Goal: Task Accomplishment & Management: Use online tool/utility

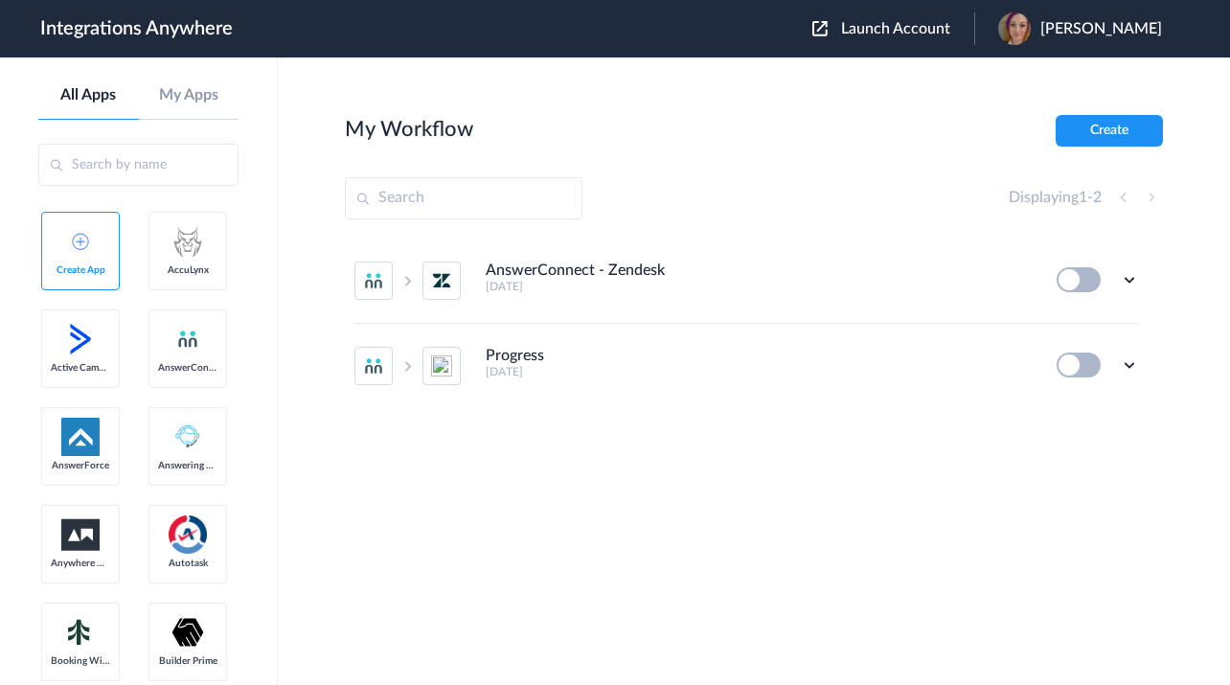
paste input "9197690203"
type input "9197690203"
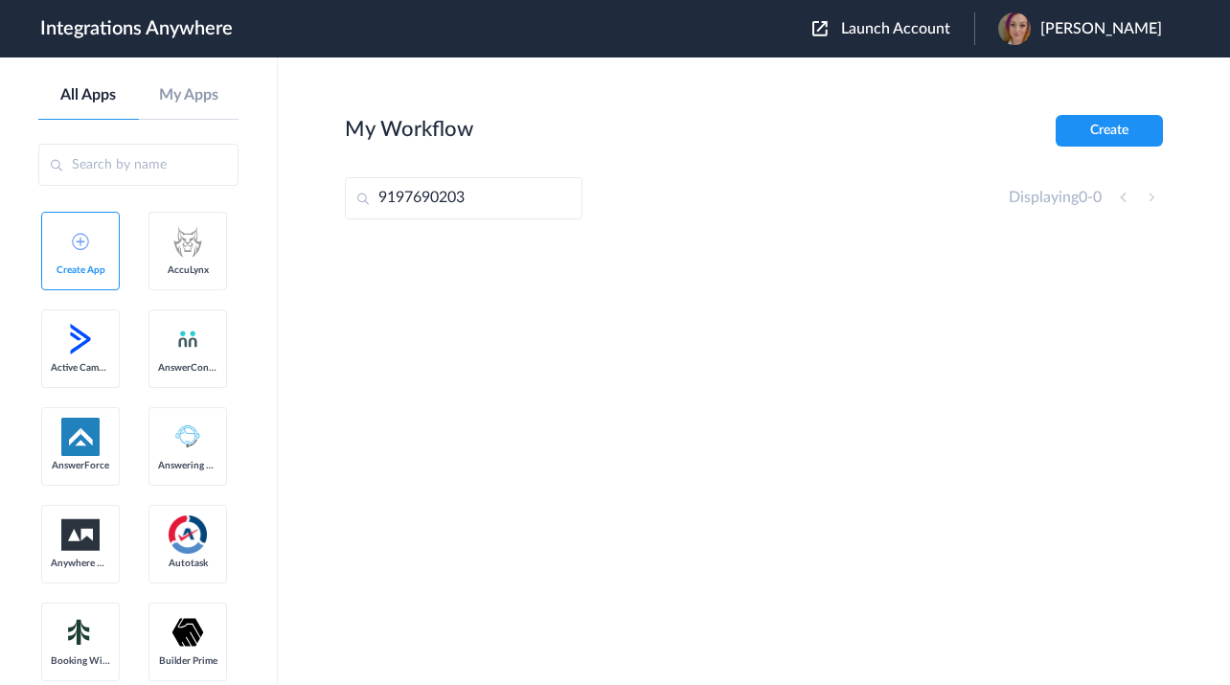
drag, startPoint x: 498, startPoint y: 207, endPoint x: 373, endPoint y: 195, distance: 126.0
click at [373, 195] on input "9197690203" at bounding box center [464, 198] width 238 height 42
click at [915, 30] on span "Launch Account" at bounding box center [895, 28] width 109 height 15
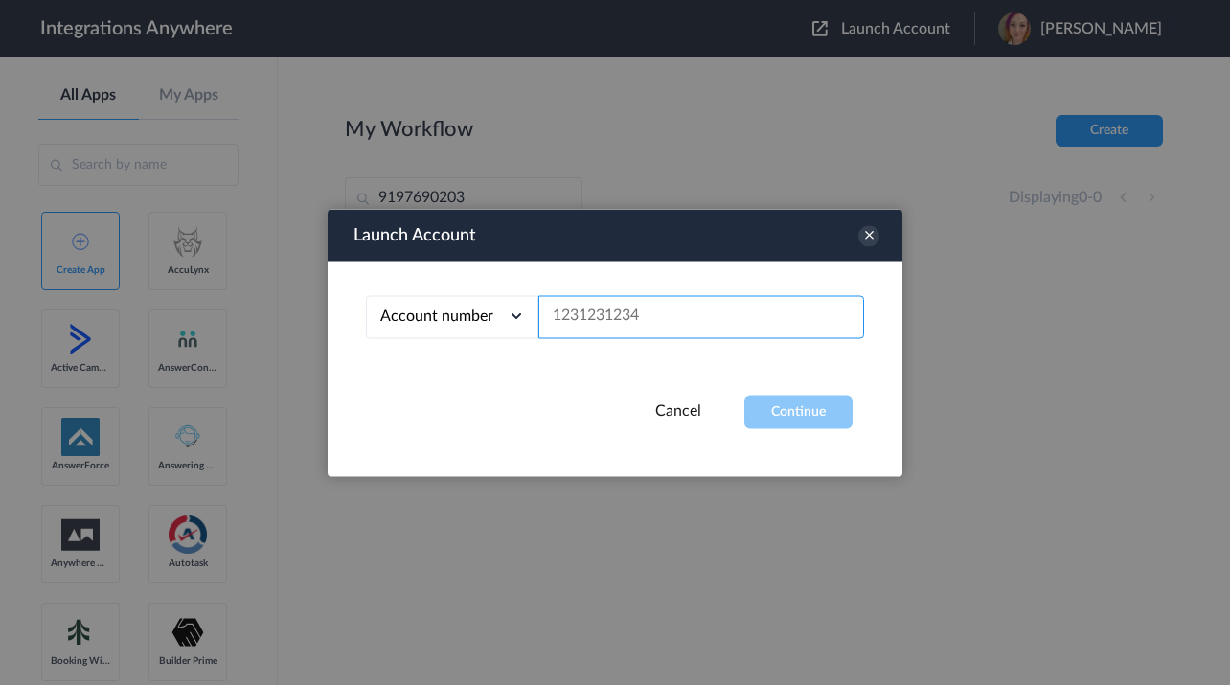
paste input "9197690203"
type input "9197690203"
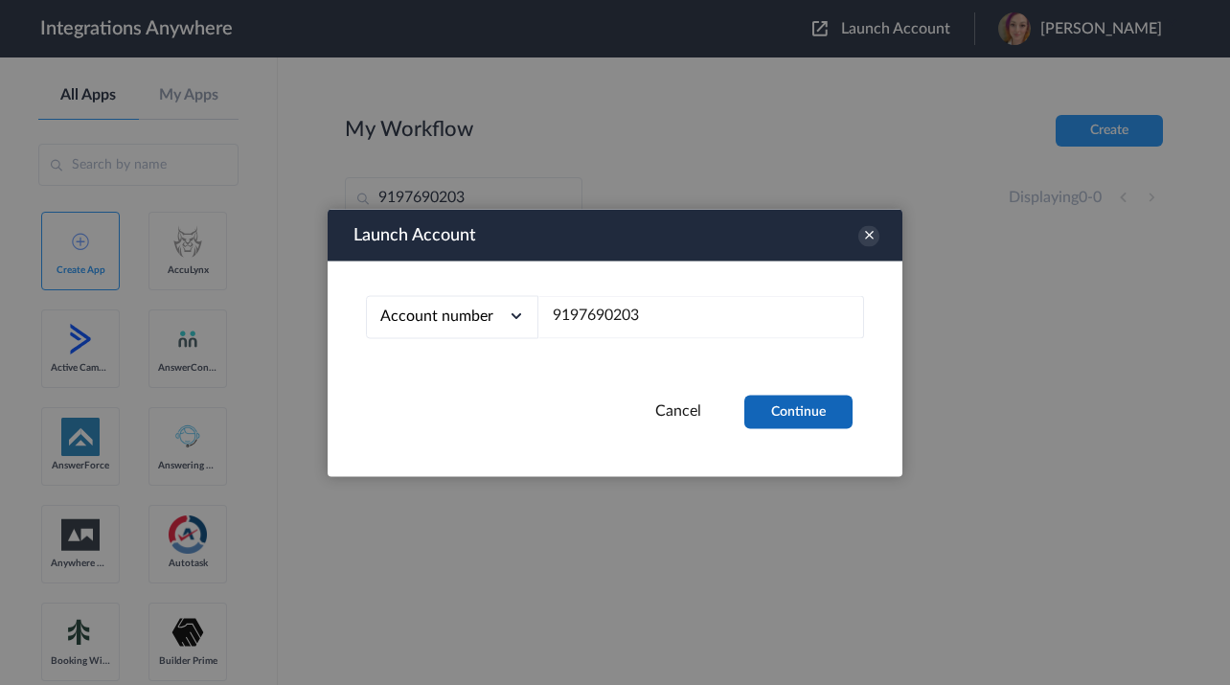
click at [790, 417] on button "Continue" at bounding box center [798, 412] width 108 height 34
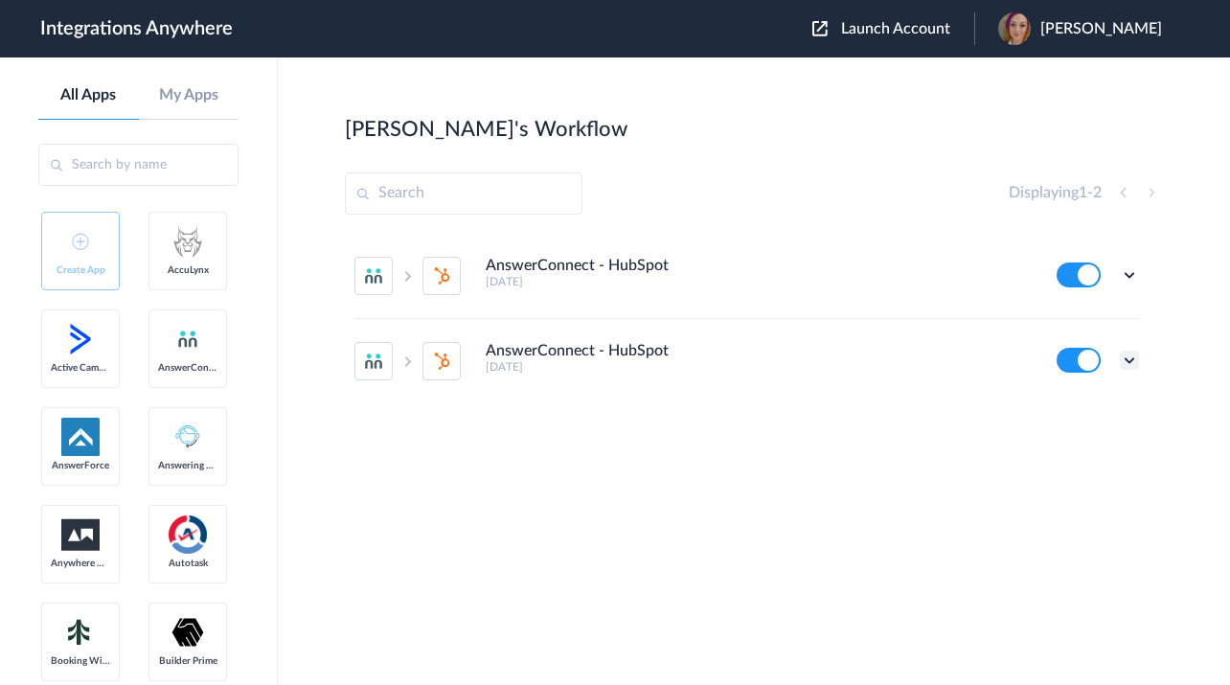
click at [1134, 360] on icon at bounding box center [1129, 360] width 19 height 19
click at [1074, 413] on li "Edit" at bounding box center [1077, 404] width 125 height 35
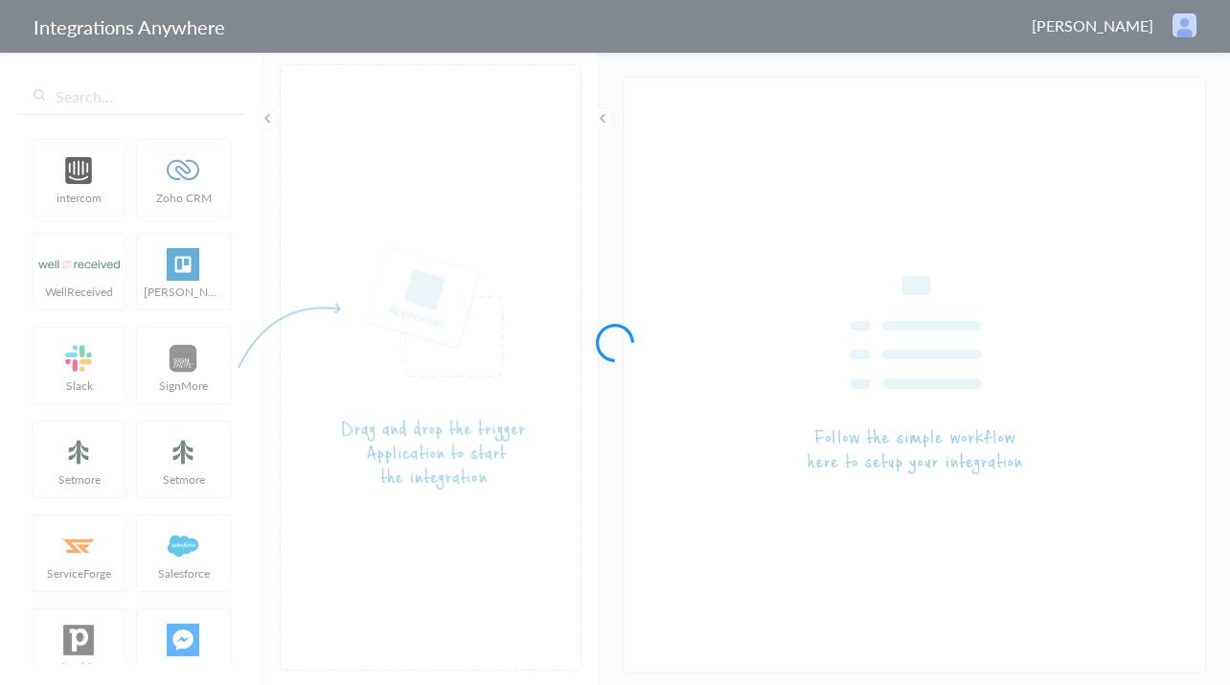
type input "AnswerConnect - HubSpot"
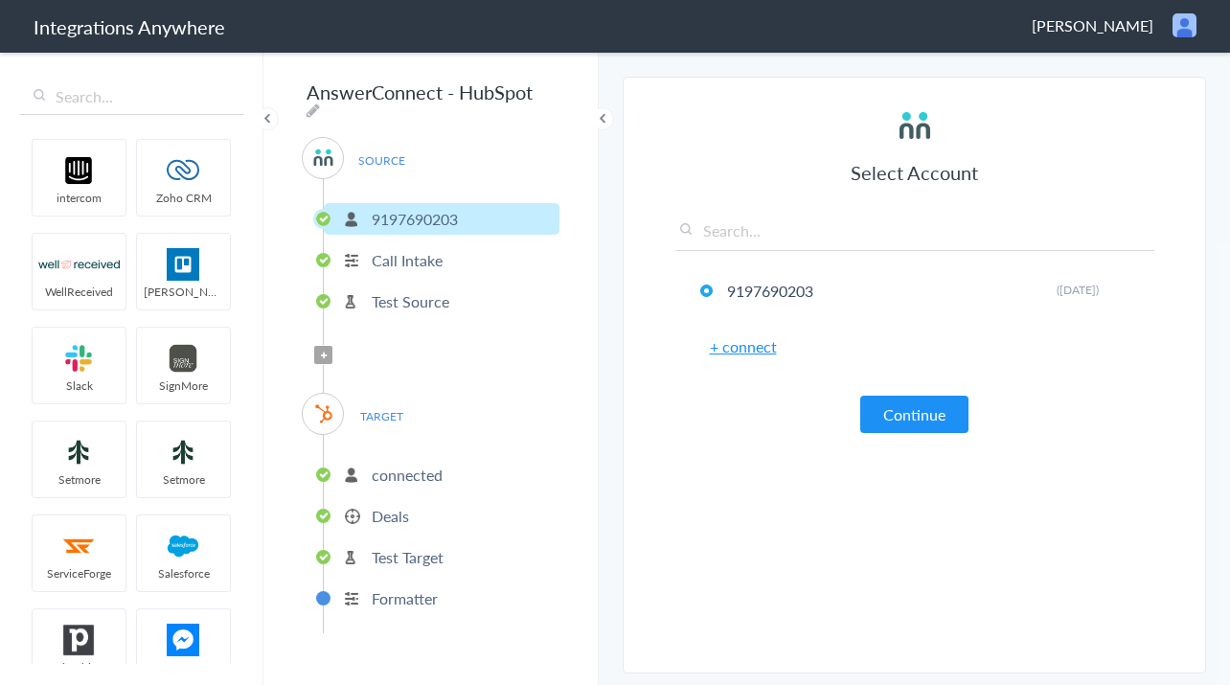
click at [422, 254] on p "Call Intake" at bounding box center [407, 260] width 71 height 22
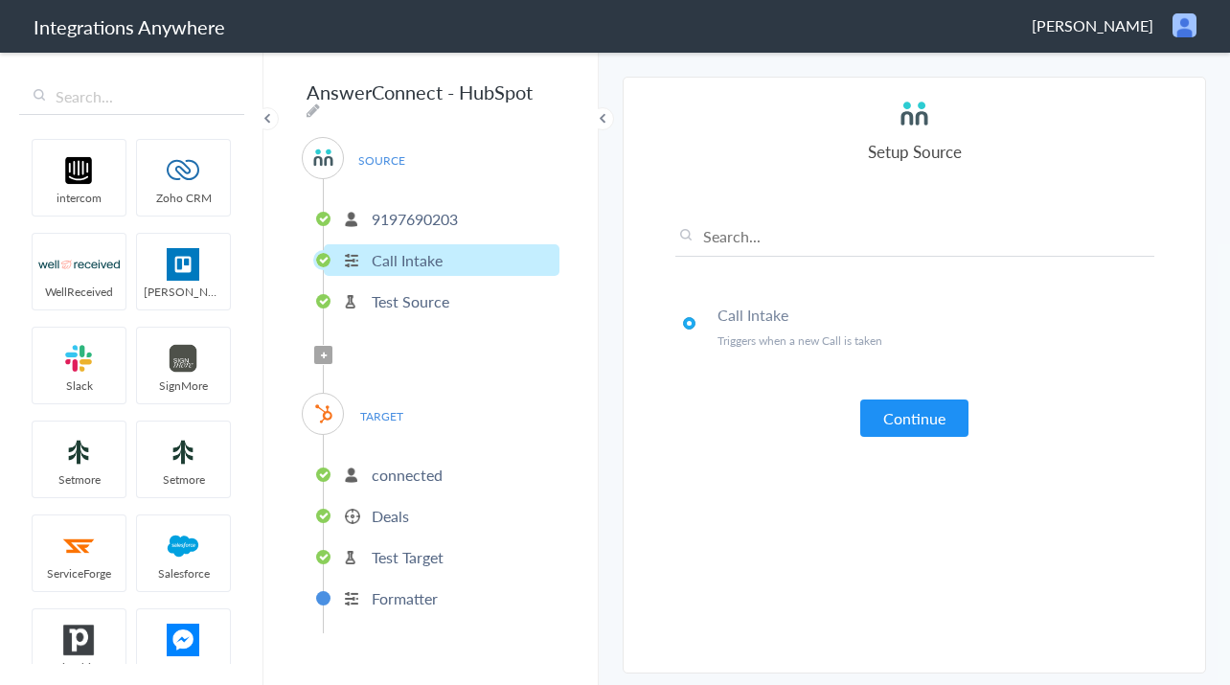
click at [449, 208] on p "9197690203" at bounding box center [415, 219] width 86 height 22
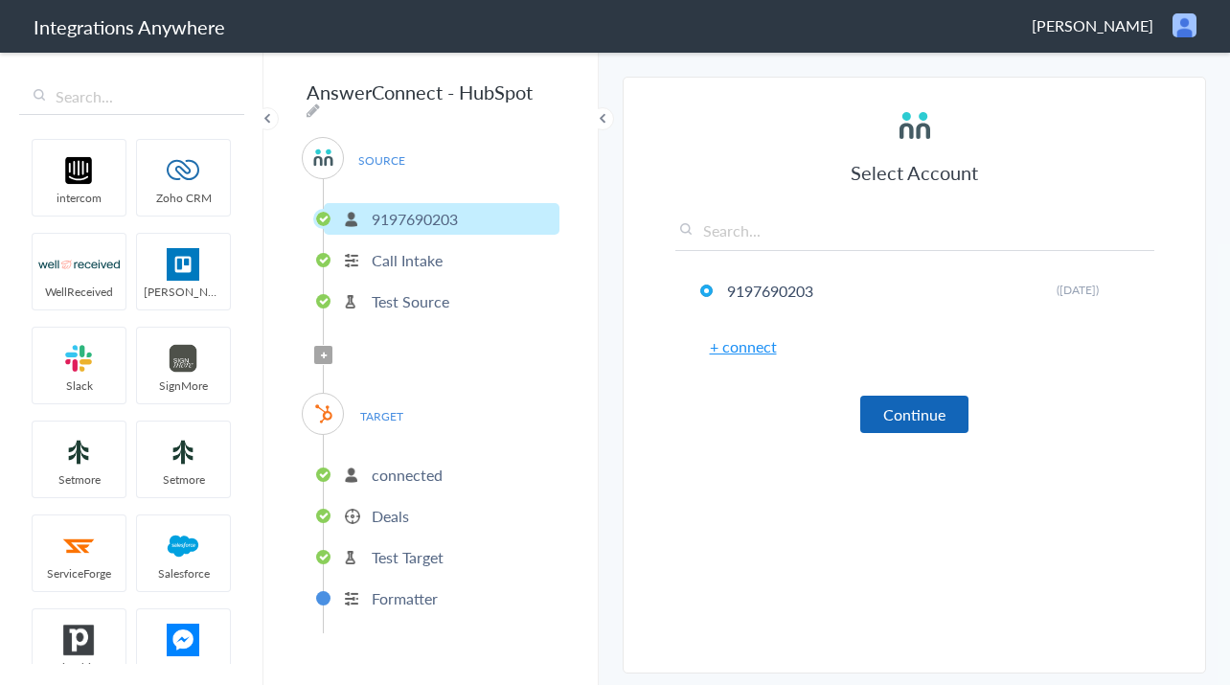
click at [881, 412] on button "Continue" at bounding box center [914, 414] width 108 height 37
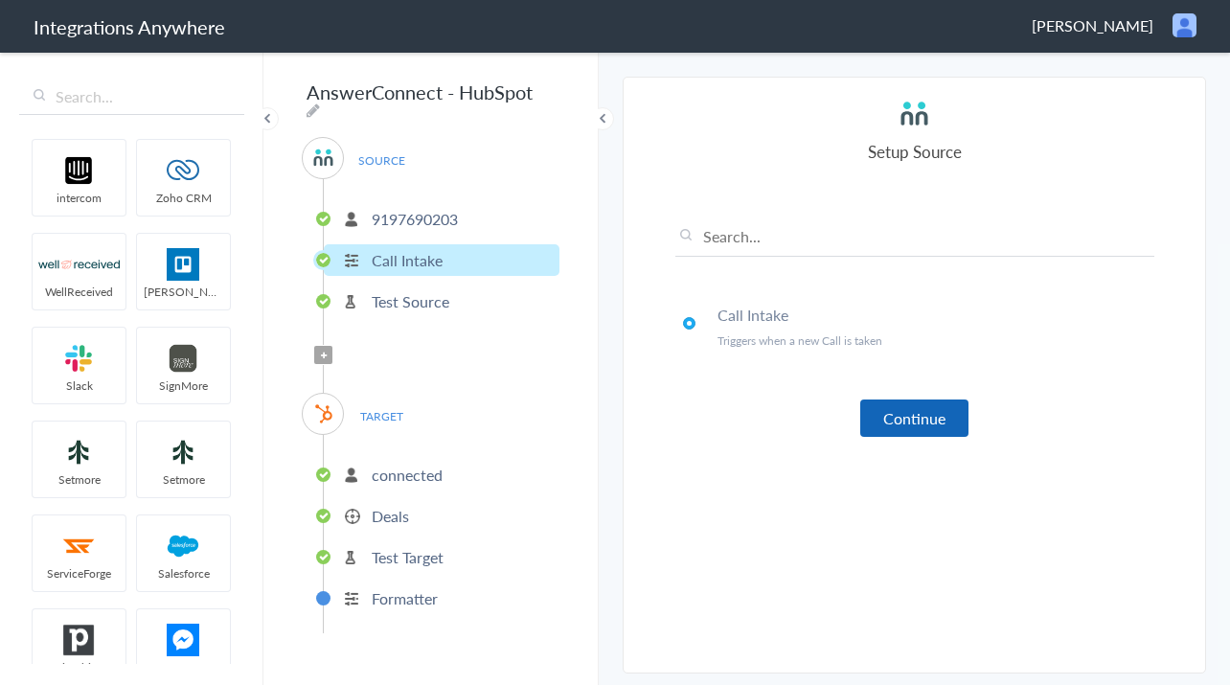
click at [905, 420] on button "Continue" at bounding box center [914, 418] width 108 height 37
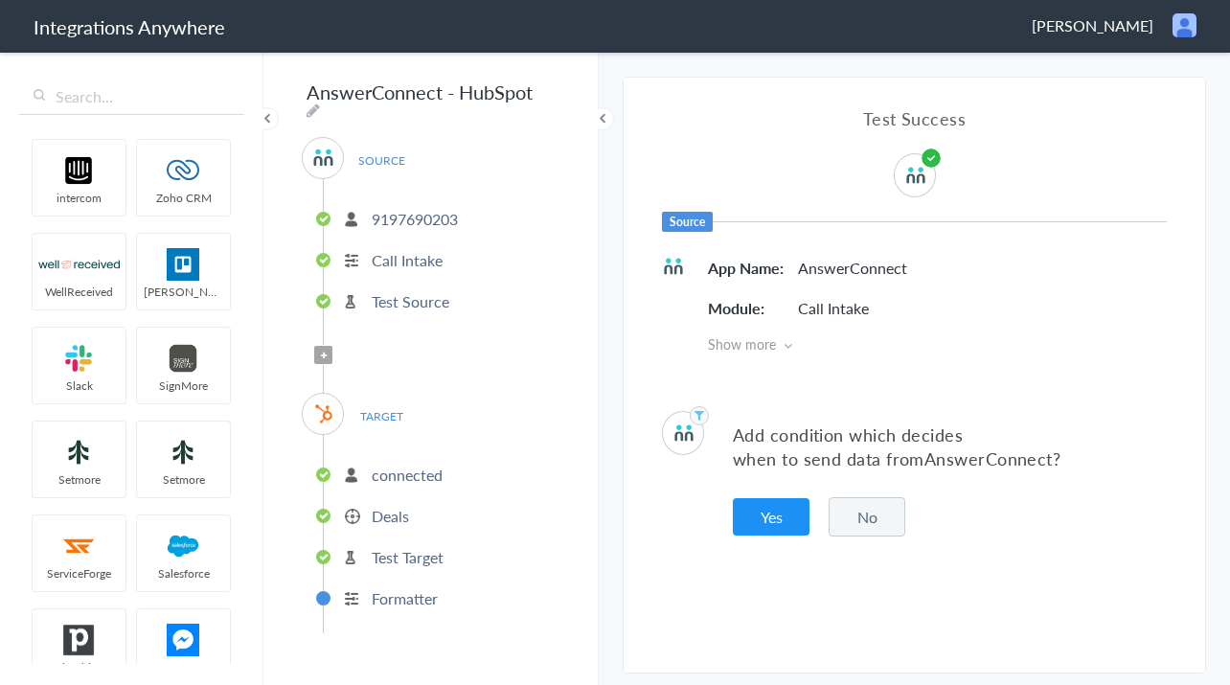
click at [792, 347] on icon at bounding box center [788, 345] width 9 height 13
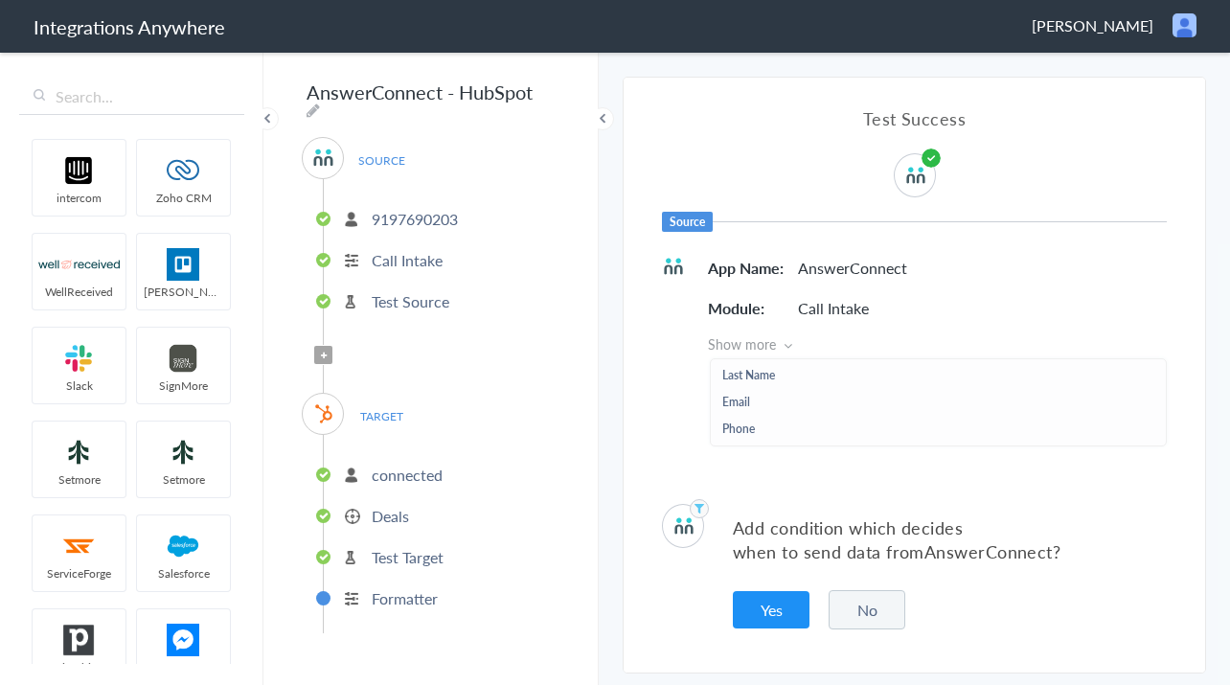
scroll to position [506, 0]
click at [400, 464] on p "connected" at bounding box center [407, 475] width 71 height 22
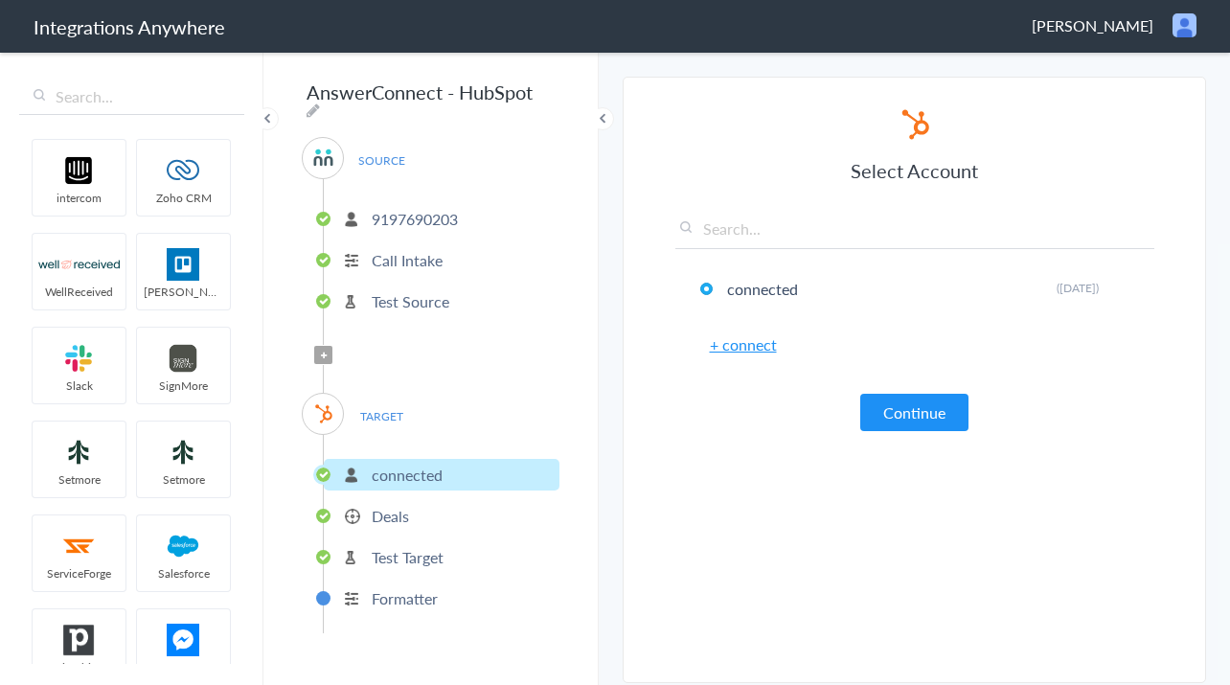
click at [400, 505] on p "Deals" at bounding box center [390, 516] width 37 height 22
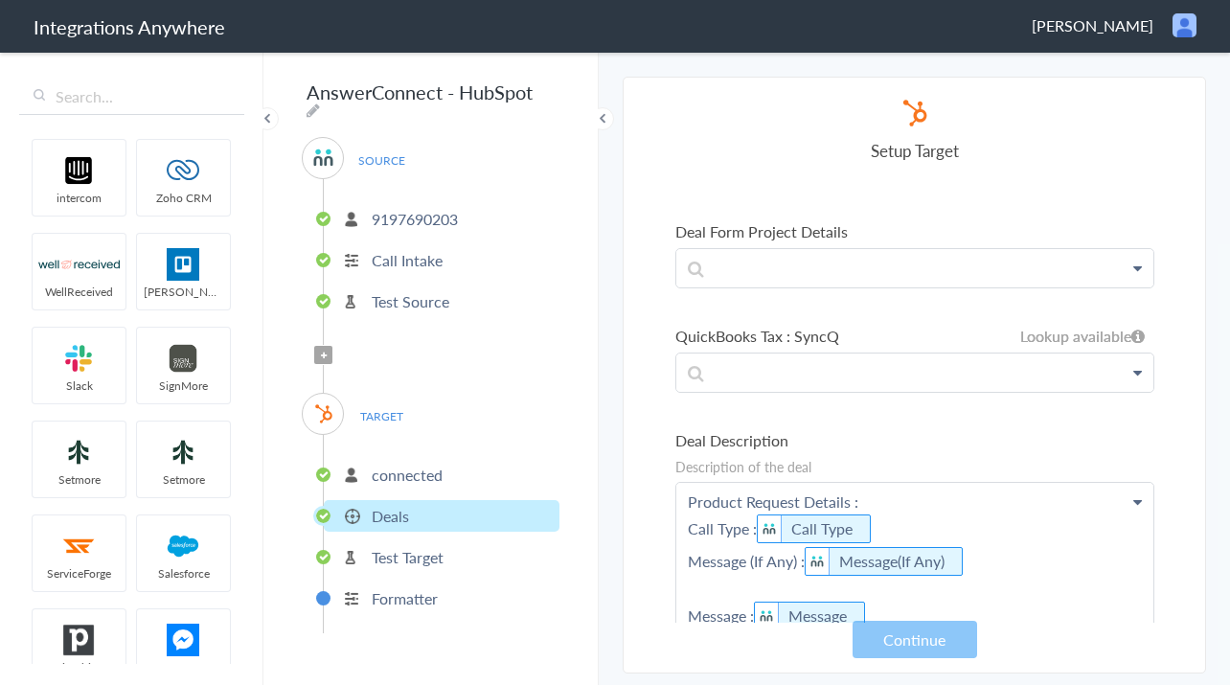
scroll to position [4102, 0]
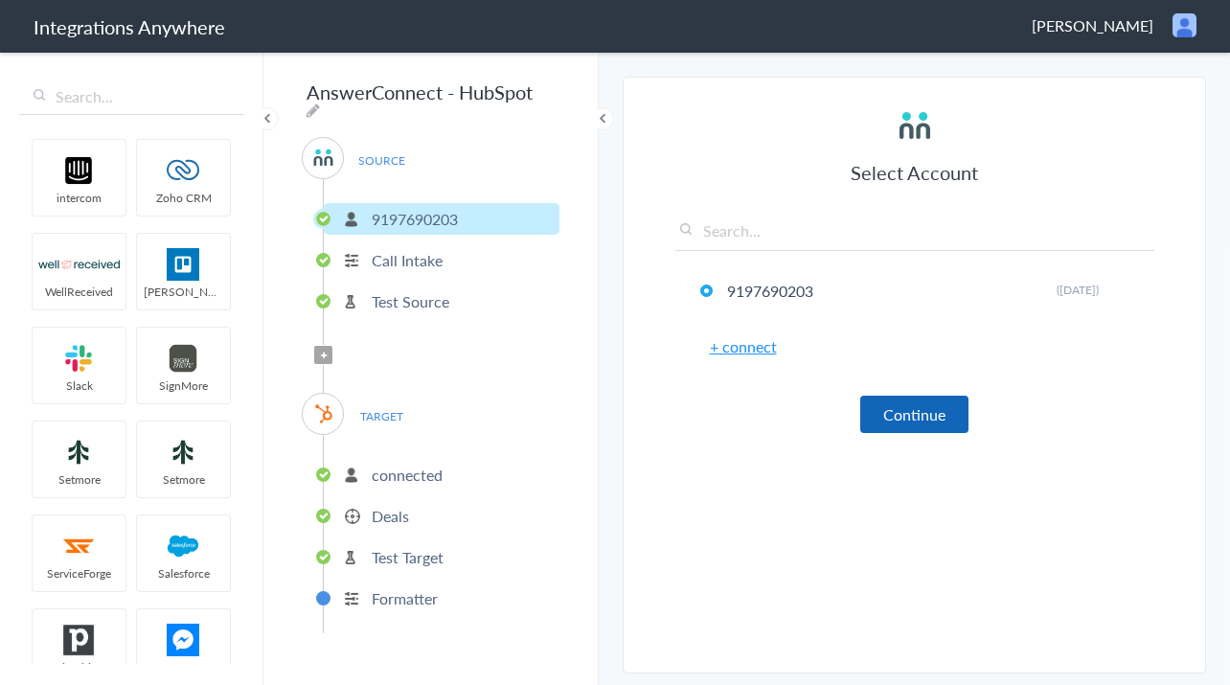
click at [889, 407] on button "Continue" at bounding box center [914, 414] width 108 height 37
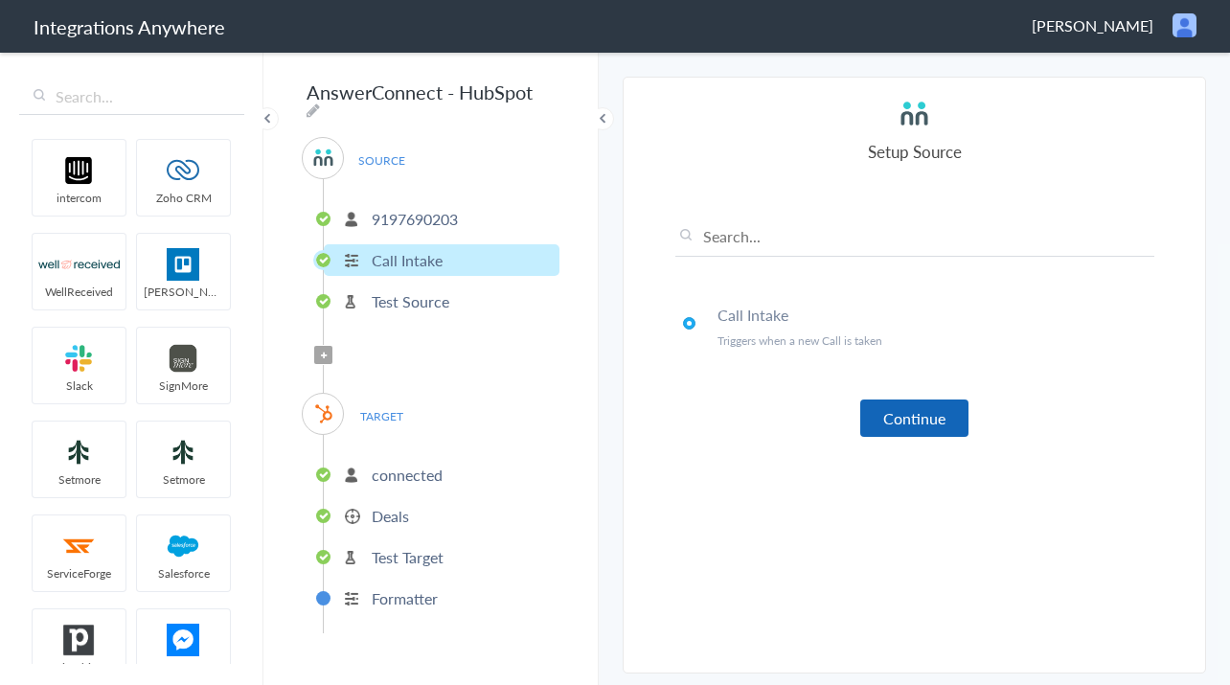
click at [892, 422] on button "Continue" at bounding box center [914, 418] width 108 height 37
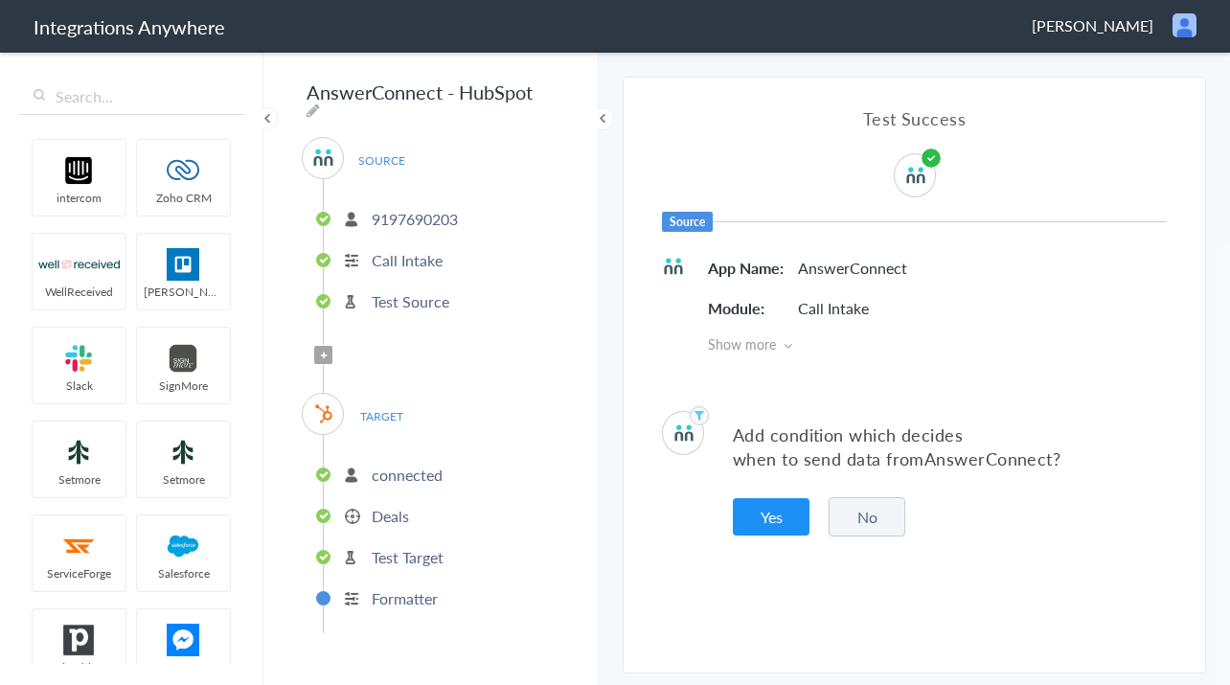
click at [772, 340] on span "Show more" at bounding box center [937, 343] width 459 height 19
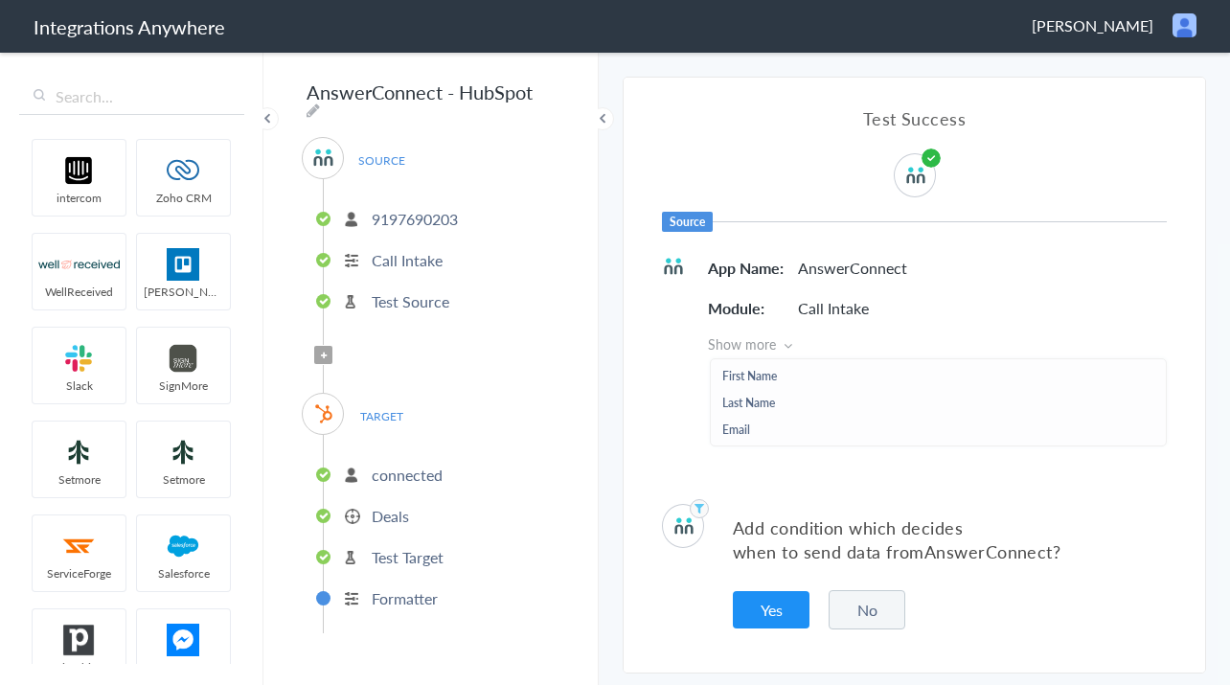
click at [412, 547] on p "Test Target" at bounding box center [408, 557] width 72 height 22
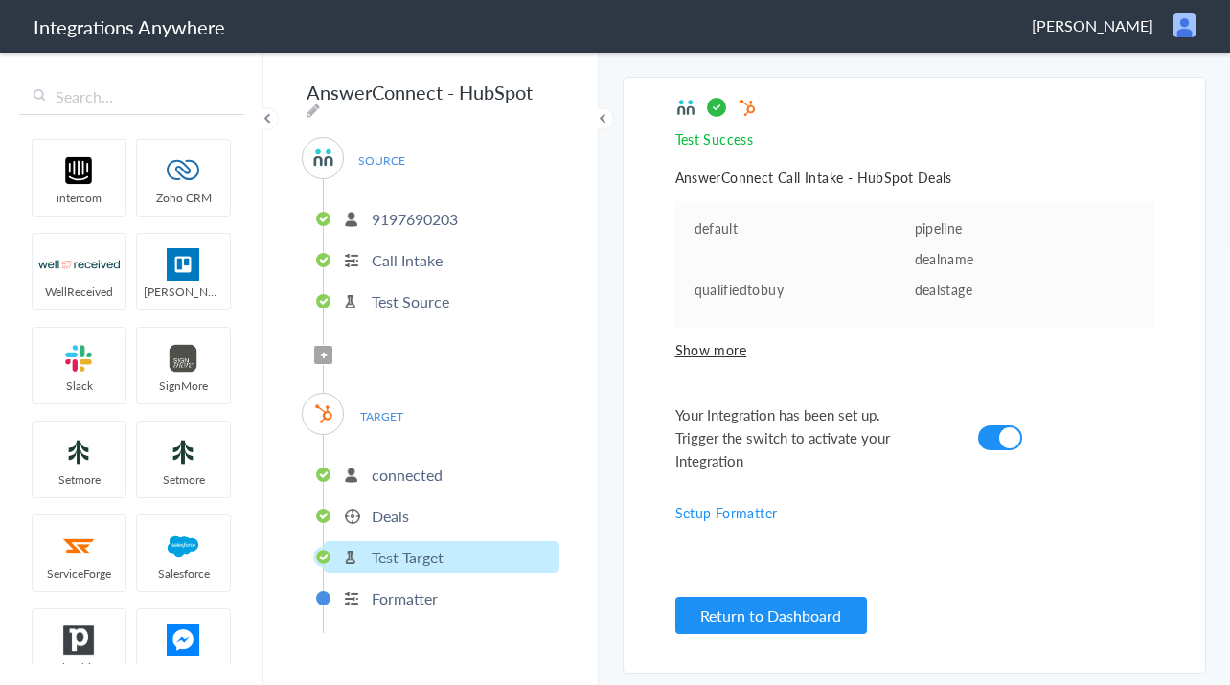
click at [710, 345] on span "Show more" at bounding box center [914, 349] width 479 height 19
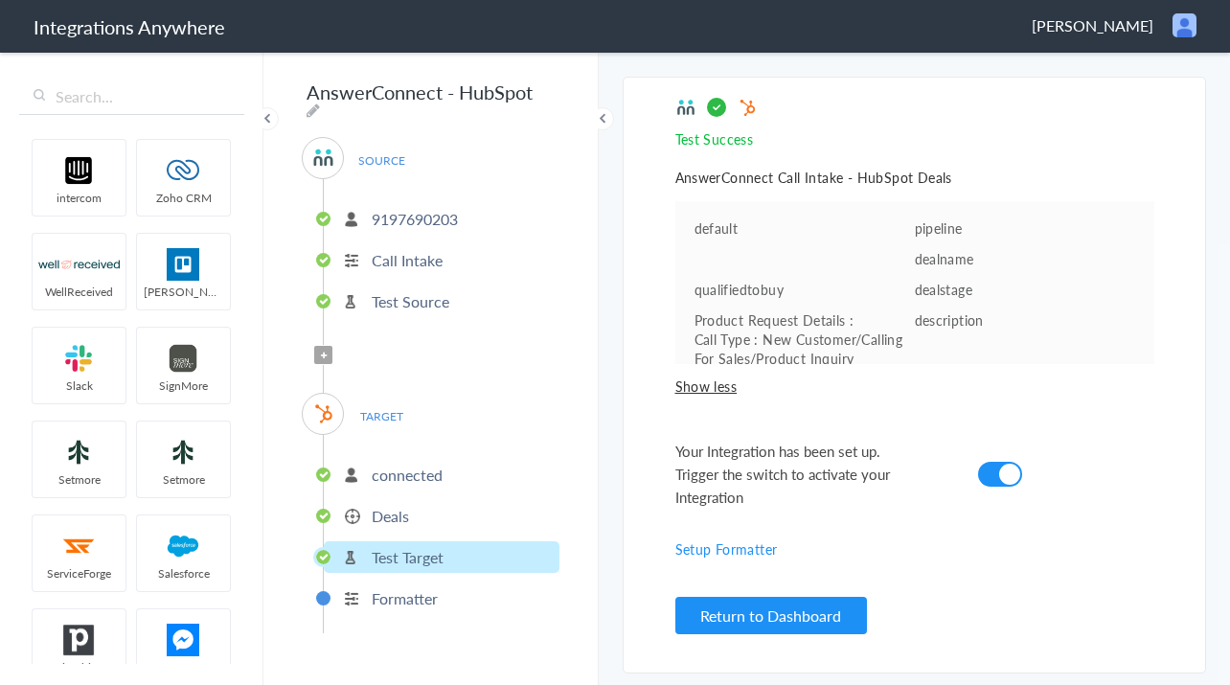
click at [389, 509] on p "Deals" at bounding box center [390, 516] width 37 height 22
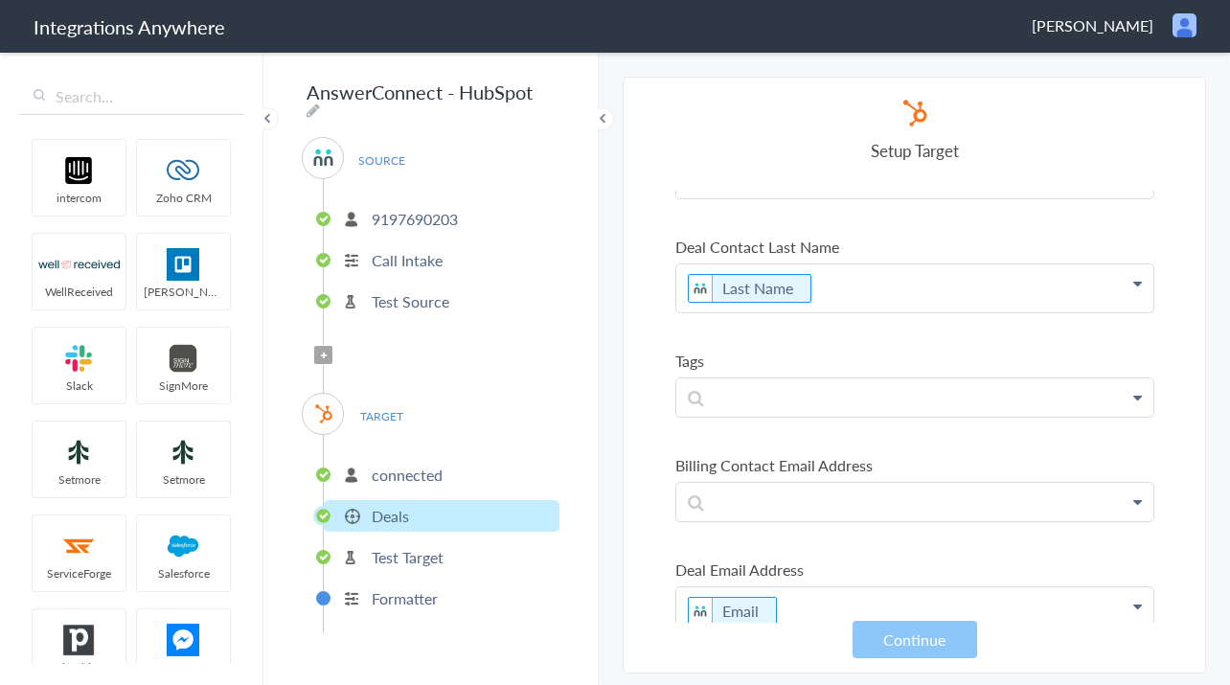
scroll to position [971, 0]
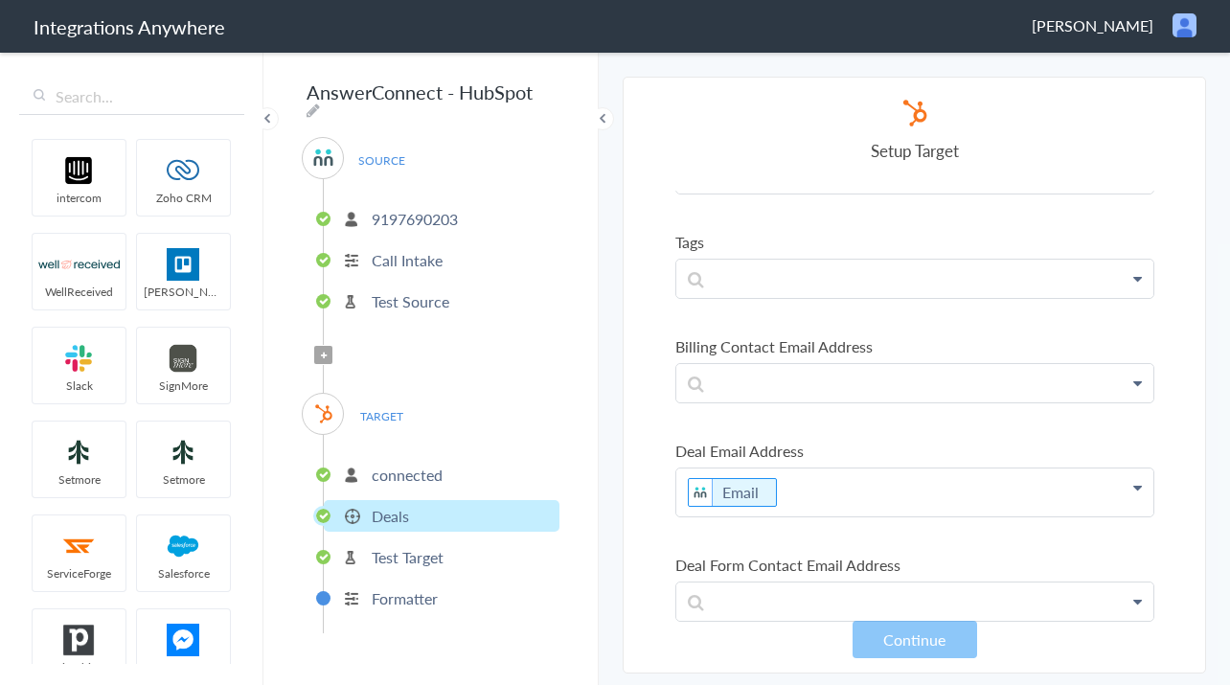
click at [411, 550] on p "Test Target" at bounding box center [408, 557] width 72 height 22
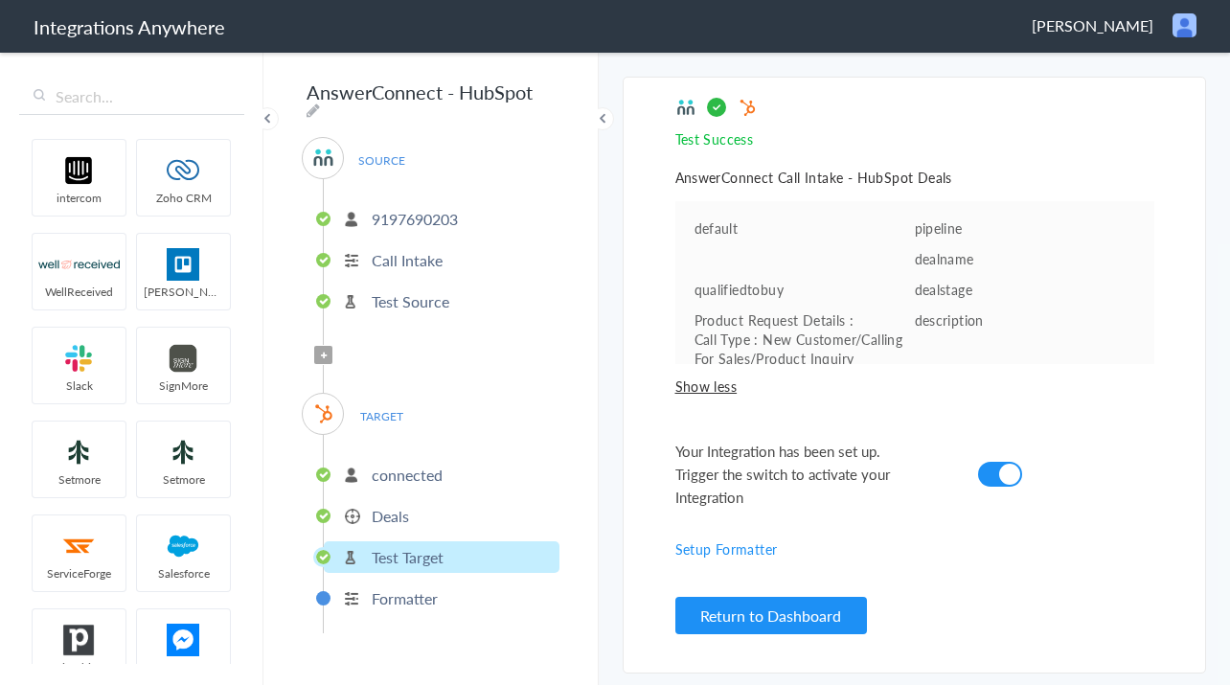
click at [427, 590] on p "Formatter" at bounding box center [405, 598] width 66 height 22
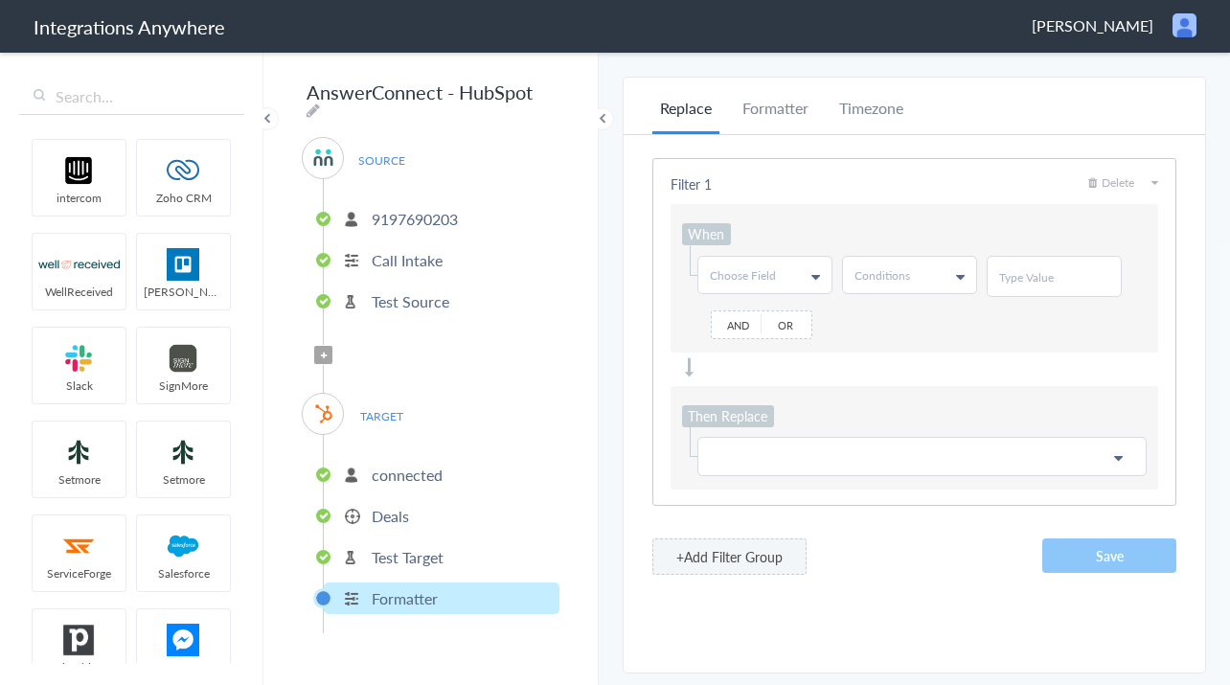
click at [418, 290] on p "Test Source" at bounding box center [411, 301] width 78 height 22
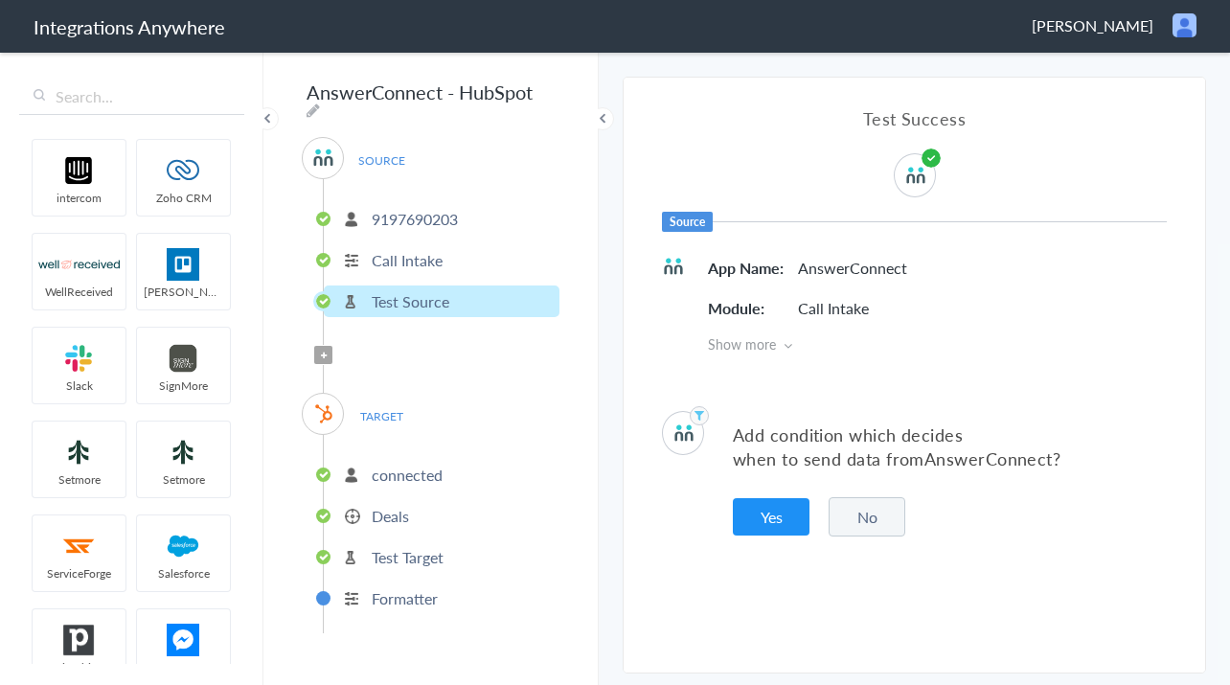
click at [411, 211] on p "9197690203" at bounding box center [415, 219] width 86 height 22
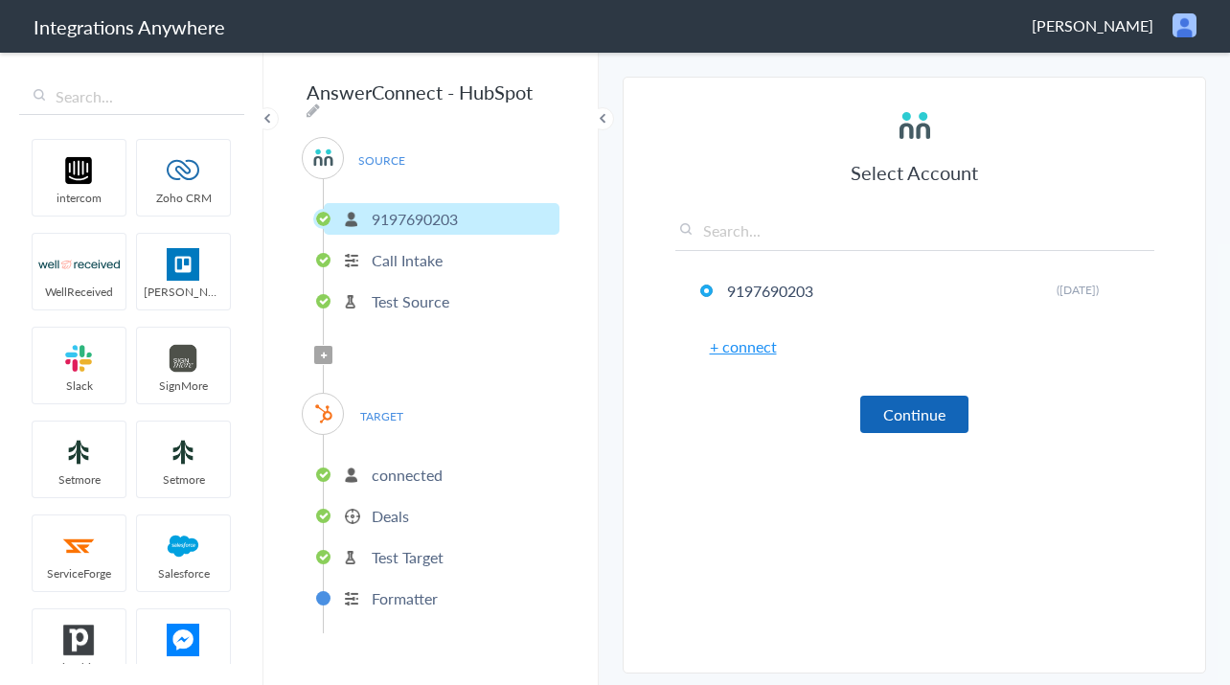
click at [938, 416] on button "Continue" at bounding box center [914, 414] width 108 height 37
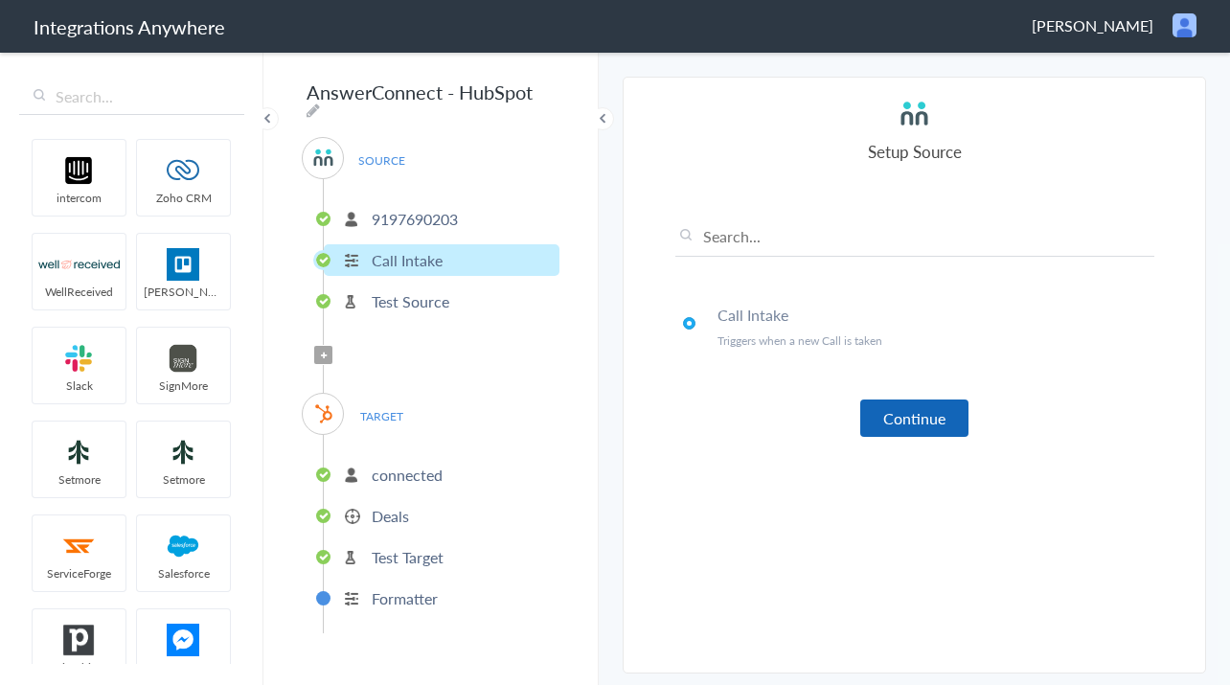
click at [928, 422] on button "Continue" at bounding box center [914, 418] width 108 height 37
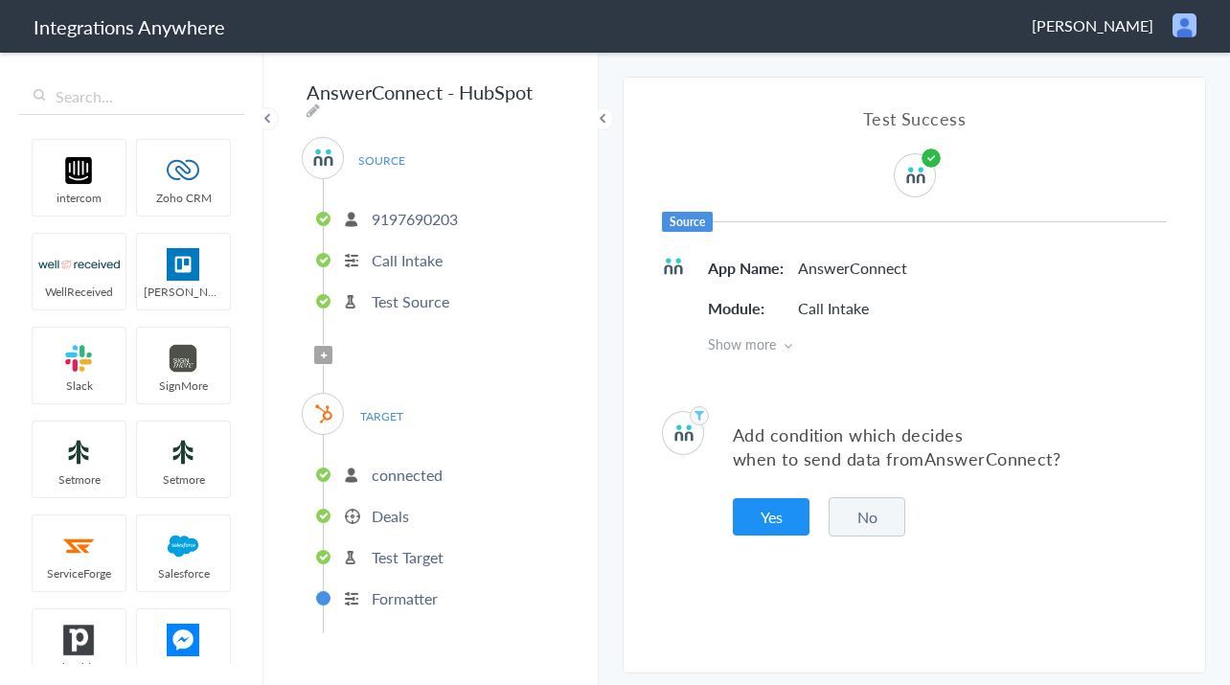
click at [835, 521] on button "No" at bounding box center [867, 516] width 77 height 39
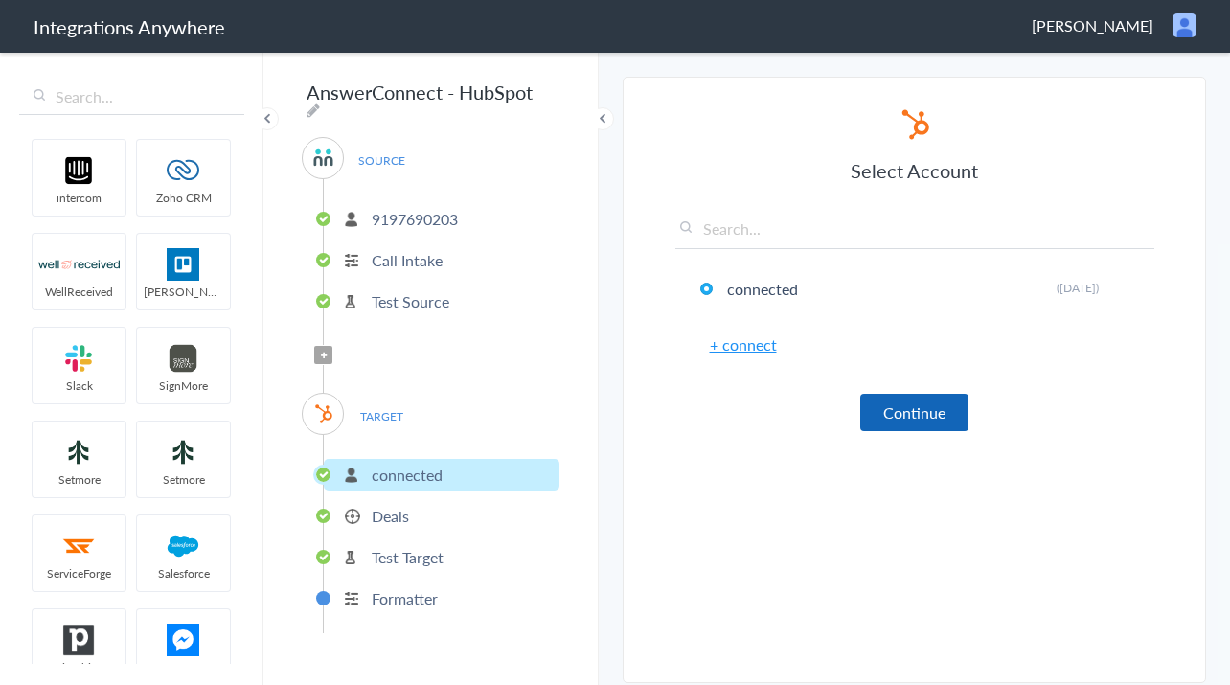
click at [879, 420] on button "Continue" at bounding box center [914, 412] width 108 height 37
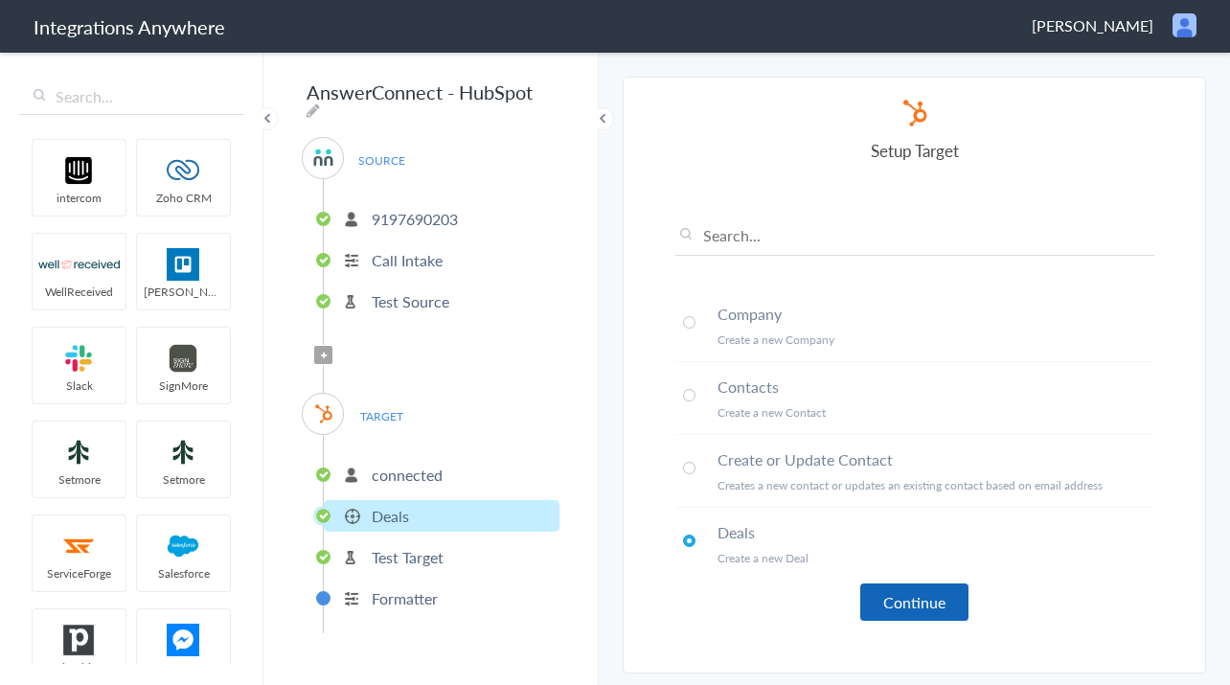
click at [913, 594] on button "Continue" at bounding box center [914, 601] width 108 height 37
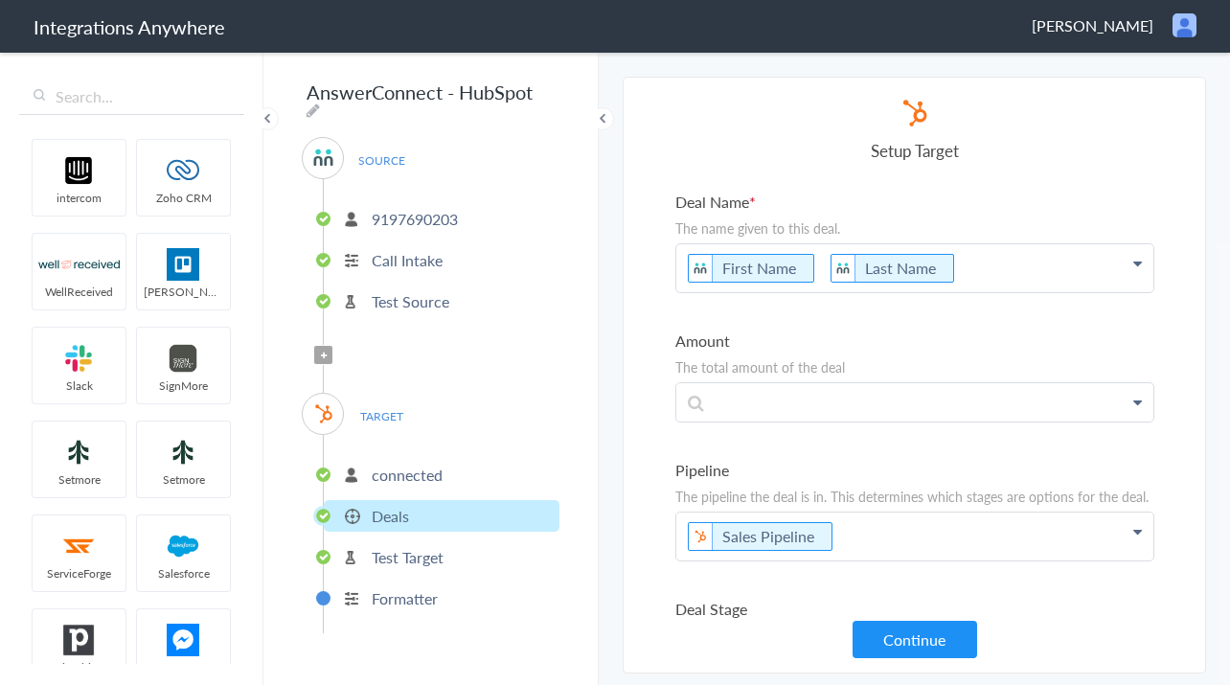
click at [934, 628] on button "Continue" at bounding box center [915, 639] width 125 height 37
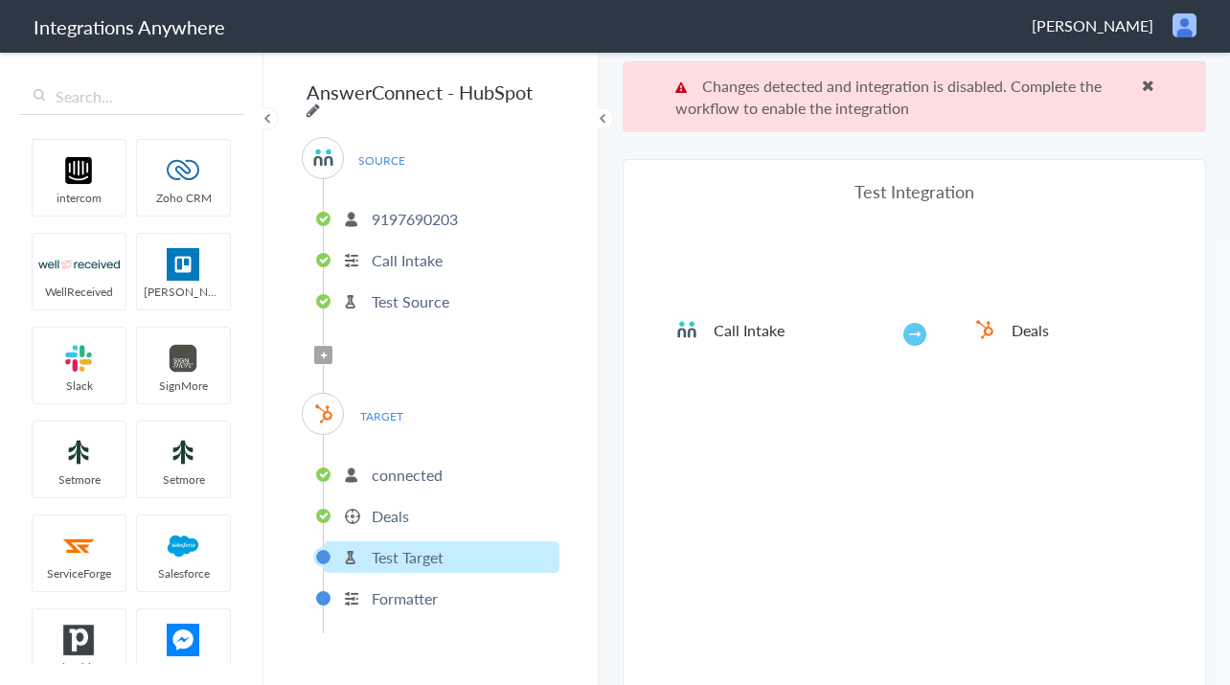
click at [320, 103] on icon at bounding box center [313, 110] width 13 height 15
type input "AnswerConnect - HubSpot"
click at [474, 96] on input "AnswerConnect - HubSpot" at bounding box center [420, 92] width 237 height 36
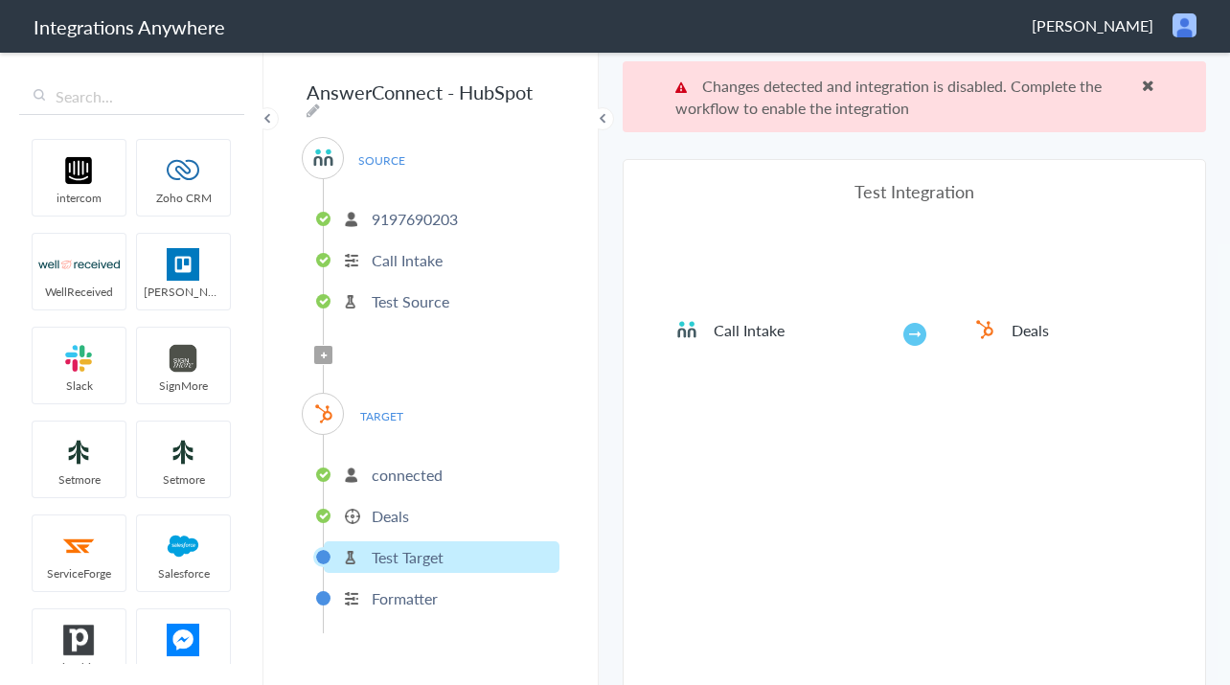
click at [506, 185] on ul "9197690203 Call Intake Test Source" at bounding box center [441, 257] width 237 height 157
click at [1150, 81] on span at bounding box center [1148, 85] width 12 height 15
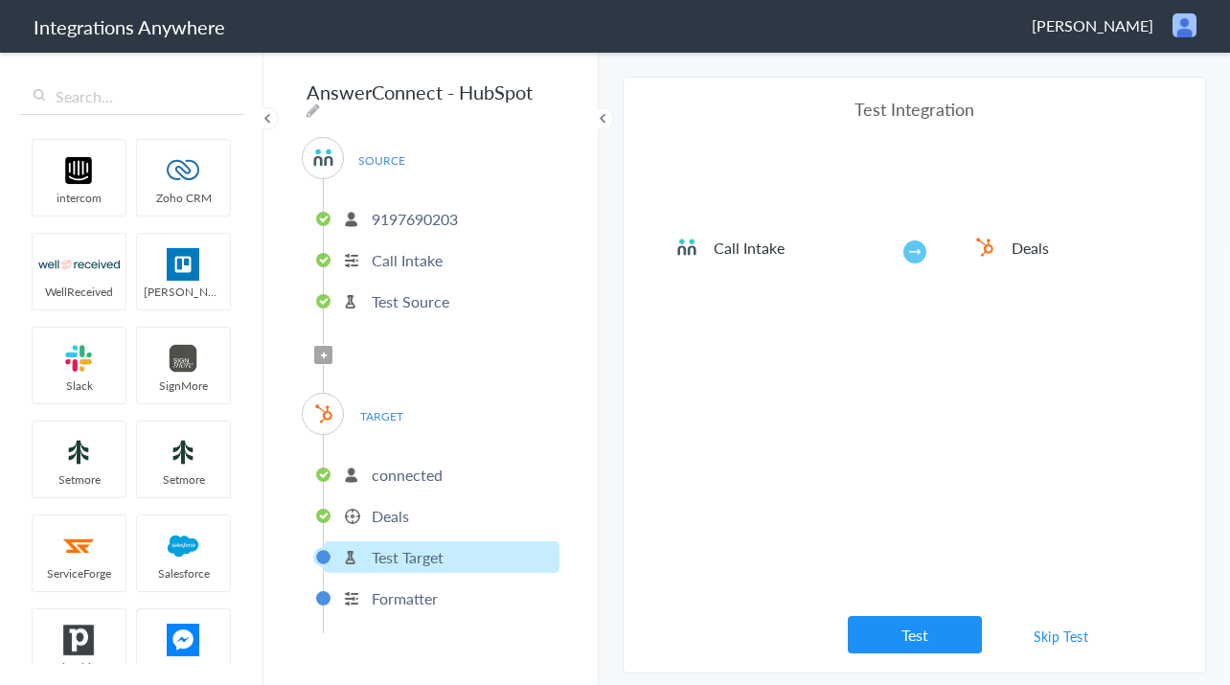
click at [1112, 26] on span "Liam Wilkie" at bounding box center [1093, 25] width 122 height 22
click at [1051, 26] on header "Integrations Anywhere Liam Wilkie Logout Dashboard" at bounding box center [615, 26] width 1230 height 53
click at [1175, 29] on img at bounding box center [1185, 25] width 24 height 24
click at [1164, 65] on li "Logout" at bounding box center [1144, 70] width 132 height 29
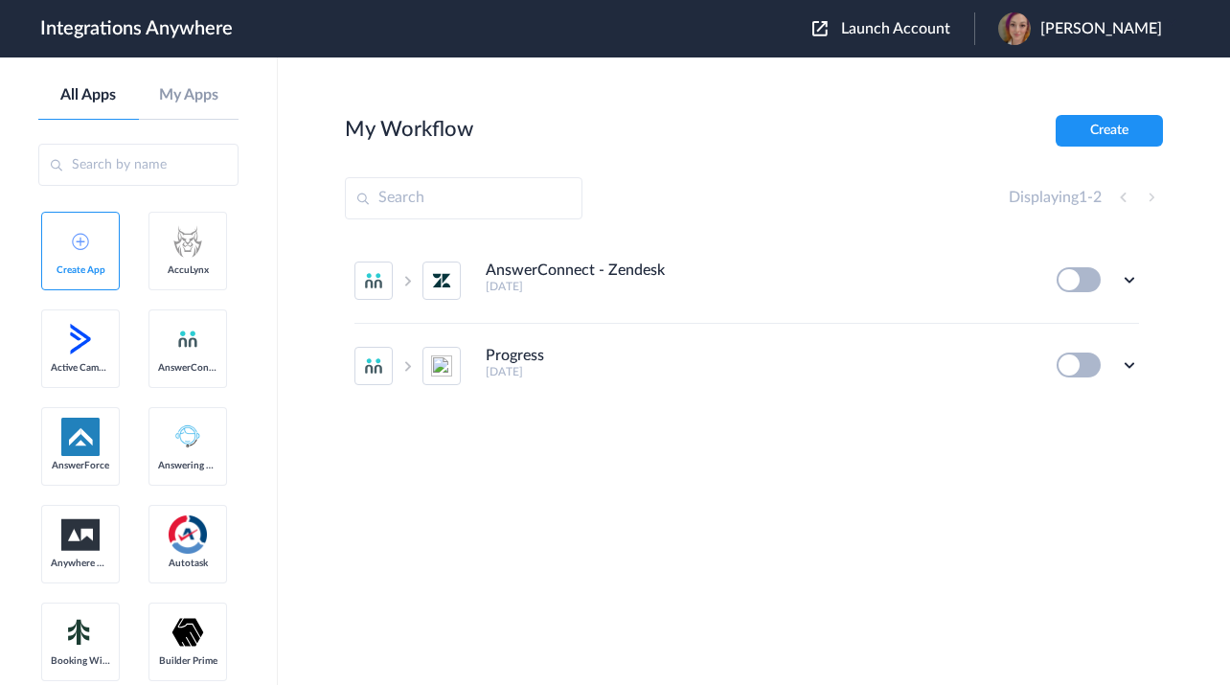
click at [902, 29] on span "Launch Account" at bounding box center [895, 28] width 109 height 15
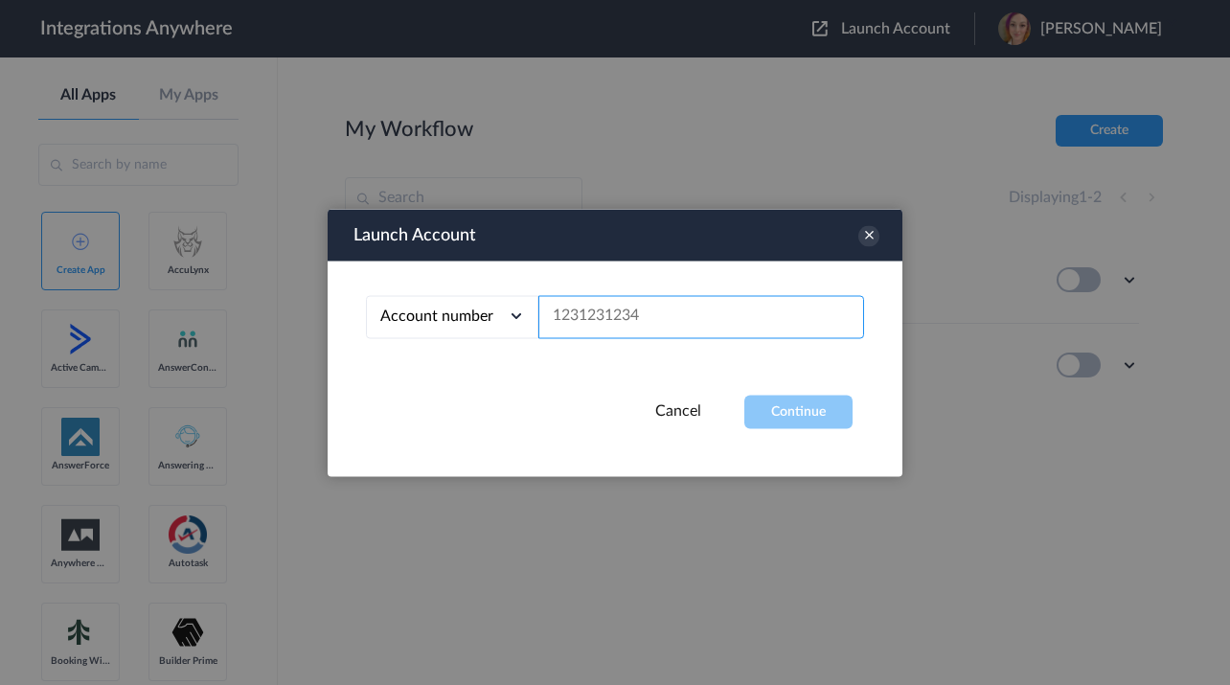
click at [620, 313] on input "text" at bounding box center [701, 316] width 326 height 43
paste input "9197690203"
type input "9197690203"
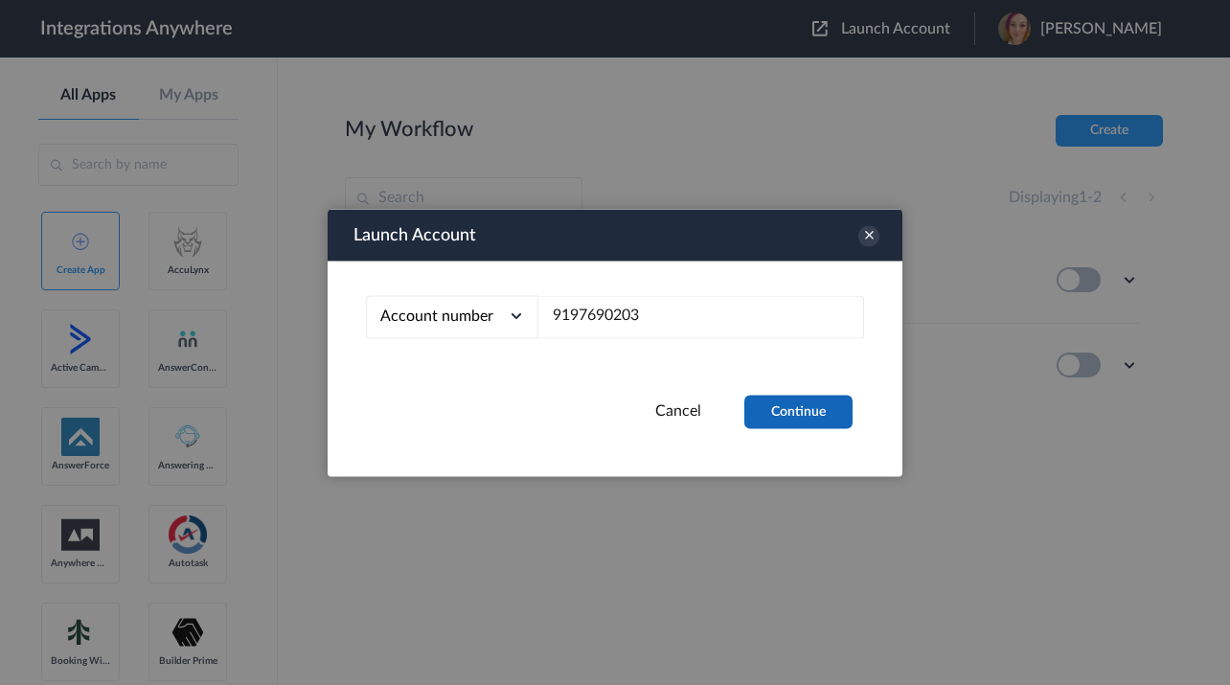
click at [797, 417] on button "Continue" at bounding box center [798, 412] width 108 height 34
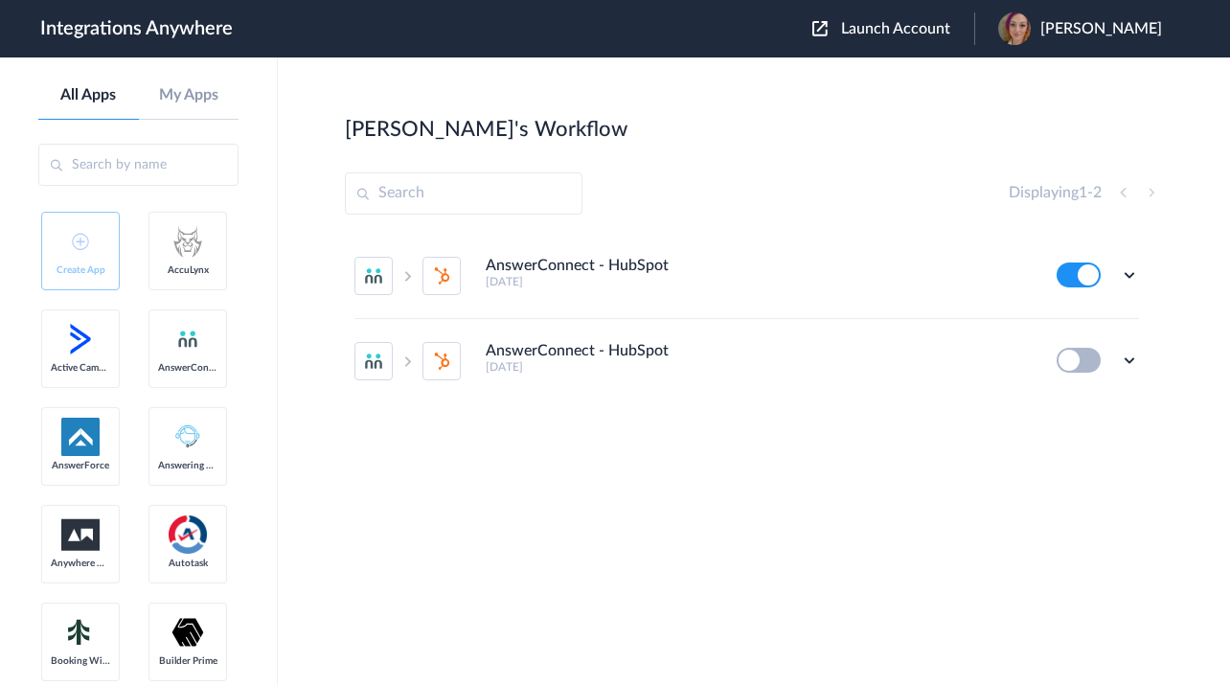
click at [1080, 354] on button at bounding box center [1079, 360] width 44 height 25
click at [1073, 360] on button at bounding box center [1079, 360] width 44 height 25
click at [1130, 364] on icon at bounding box center [1129, 360] width 19 height 19
click at [1112, 411] on li "Edit" at bounding box center [1077, 404] width 125 height 35
click at [1079, 357] on button at bounding box center [1079, 360] width 44 height 25
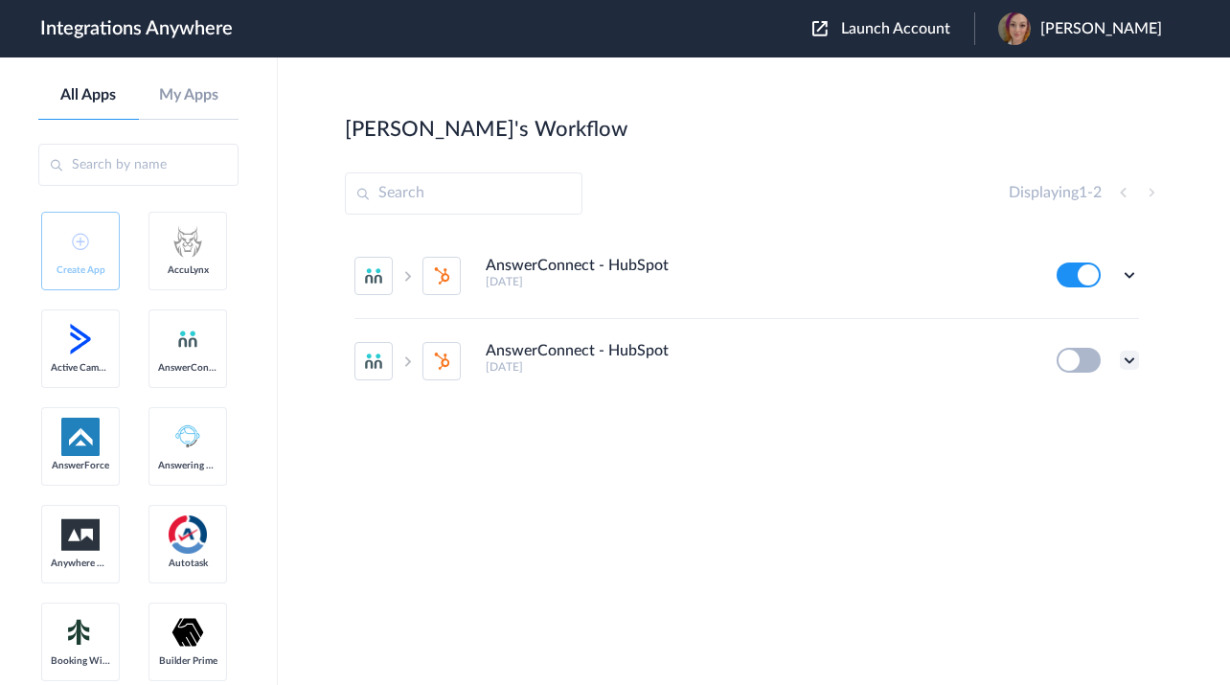
click at [1132, 361] on icon at bounding box center [1129, 360] width 19 height 19
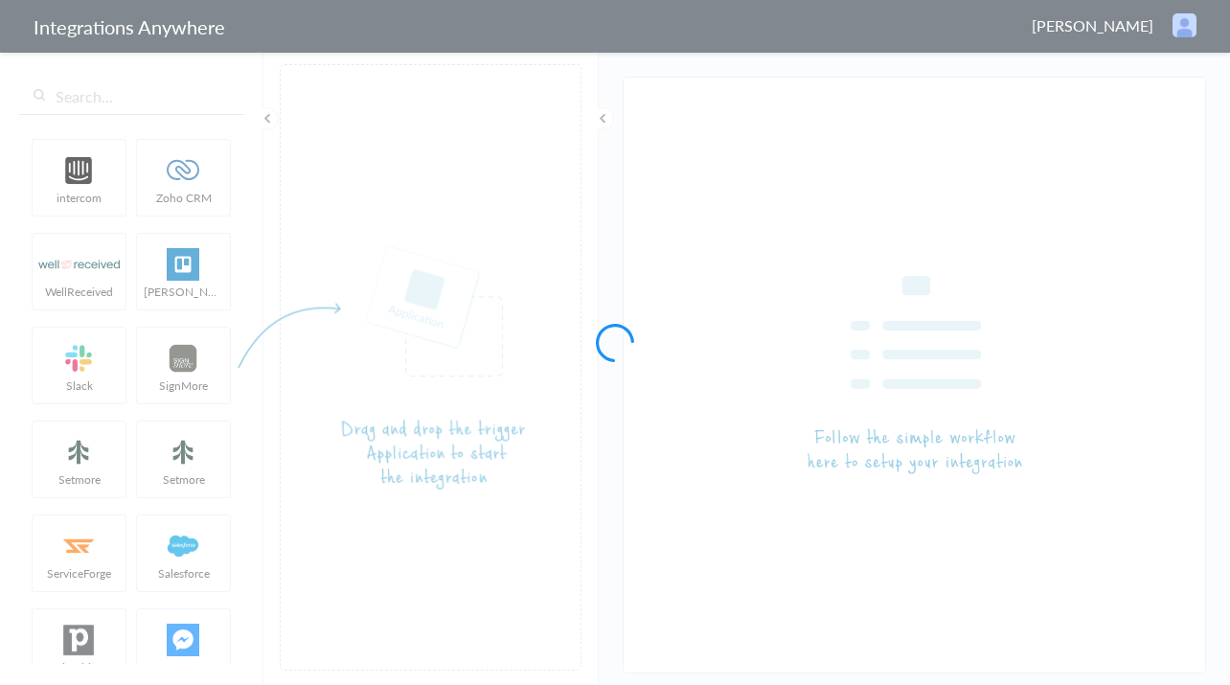
type input "AnswerConnect - HubSpot"
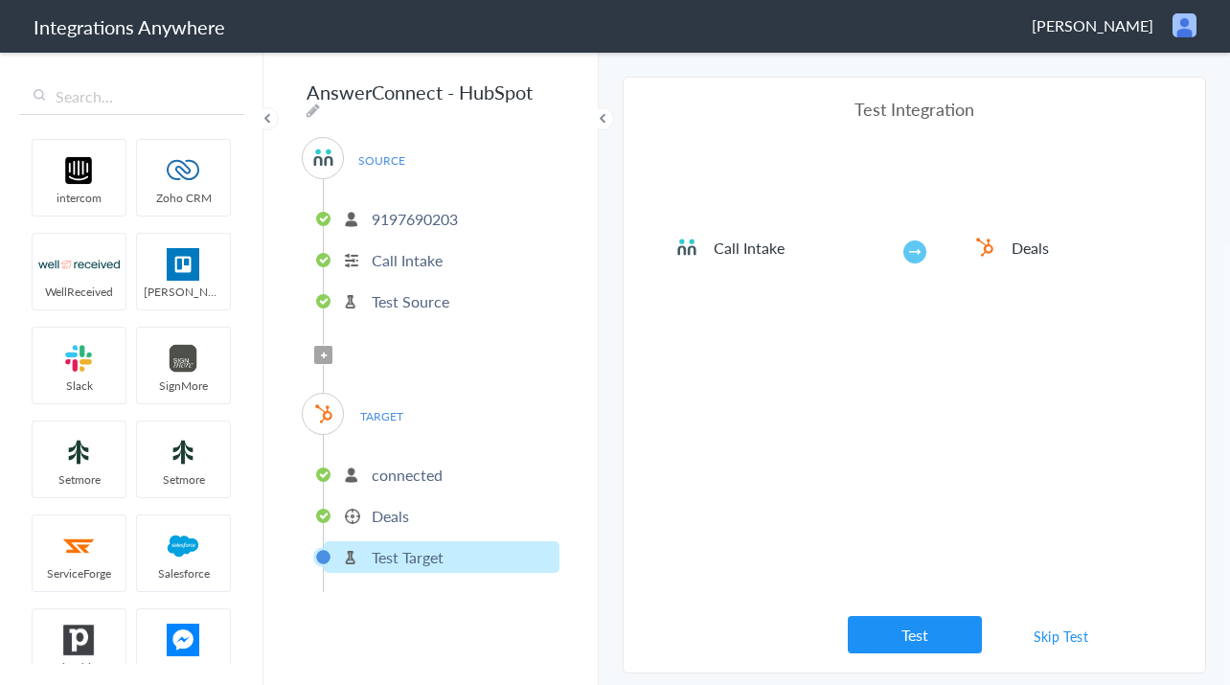
click at [428, 209] on p "9197690203" at bounding box center [415, 219] width 86 height 22
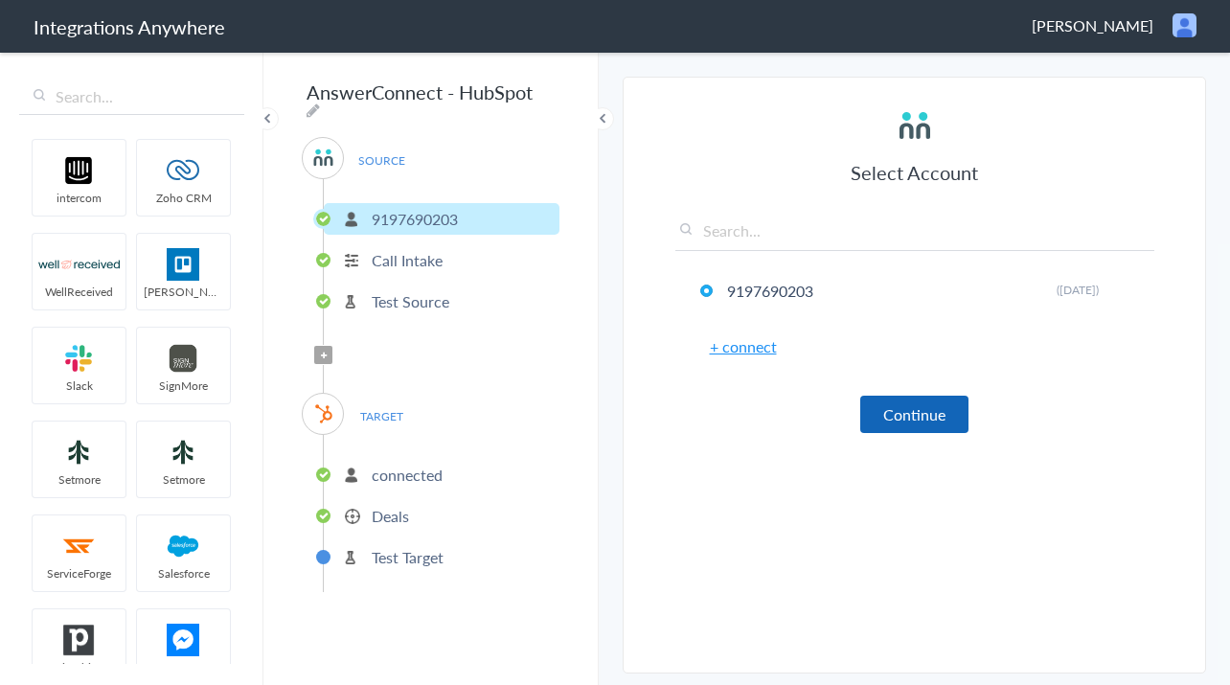
click at [879, 402] on button "Continue" at bounding box center [914, 414] width 108 height 37
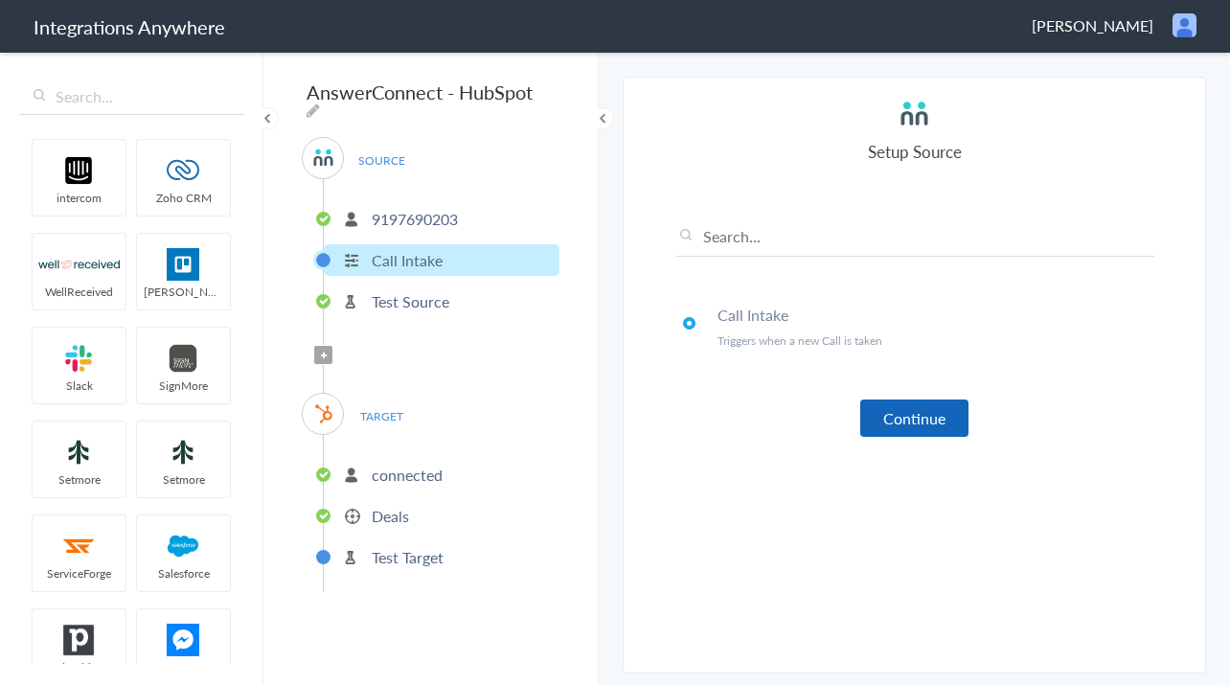
click at [886, 424] on button "Continue" at bounding box center [914, 418] width 108 height 37
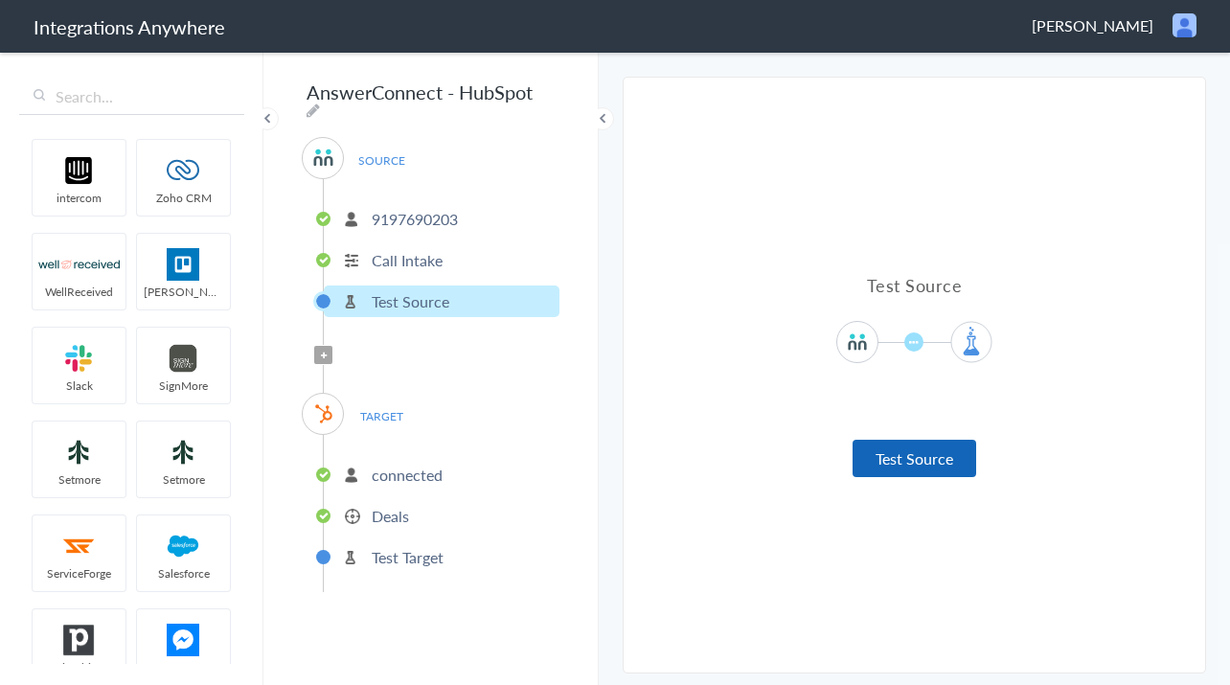
click at [913, 462] on button "Test Source" at bounding box center [915, 458] width 124 height 37
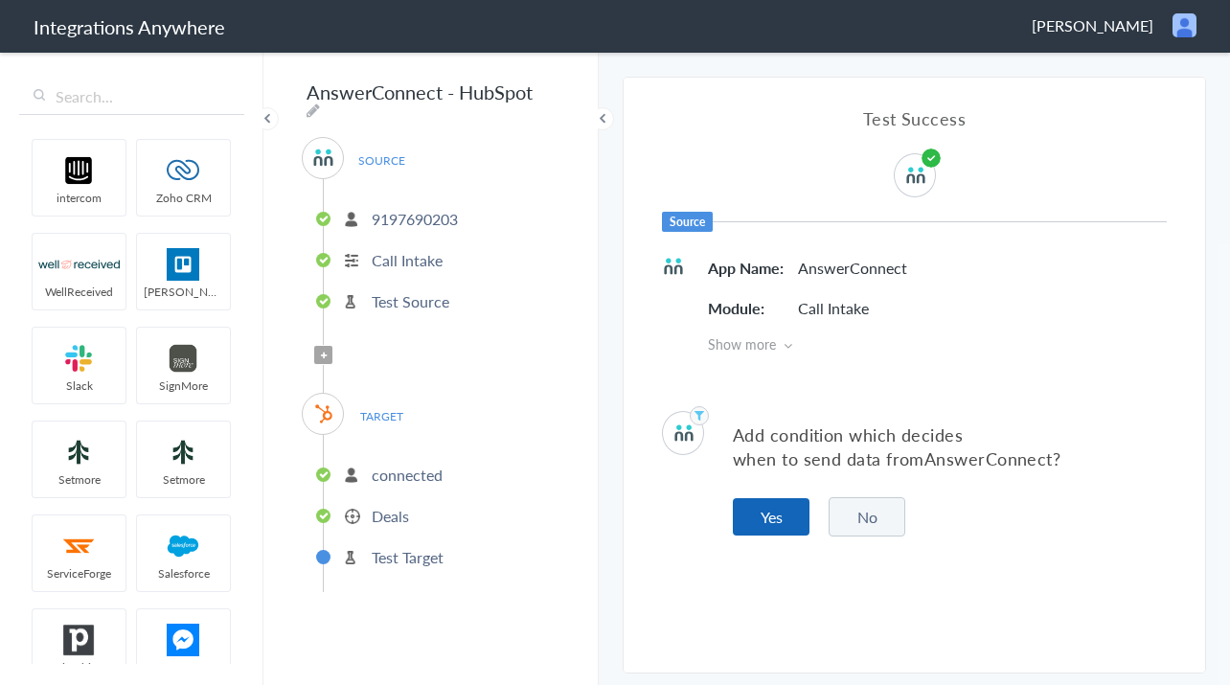
click at [785, 523] on button "Yes" at bounding box center [771, 516] width 77 height 37
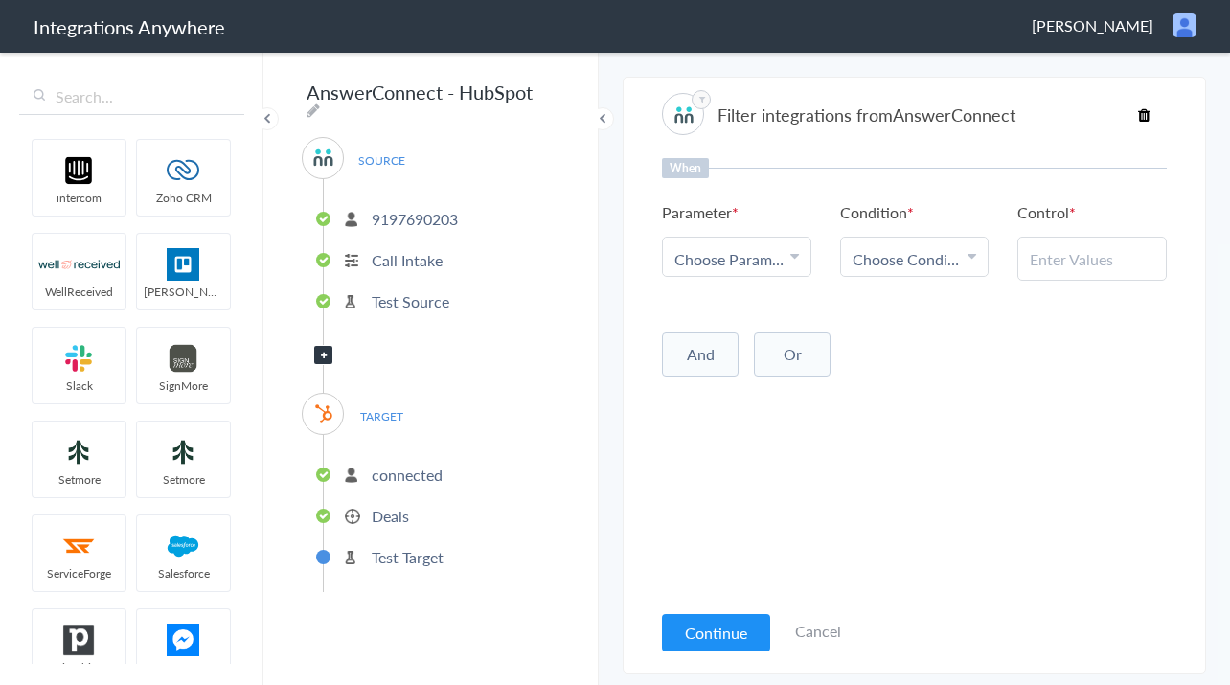
click at [823, 635] on link "Cancel" at bounding box center [818, 631] width 46 height 22
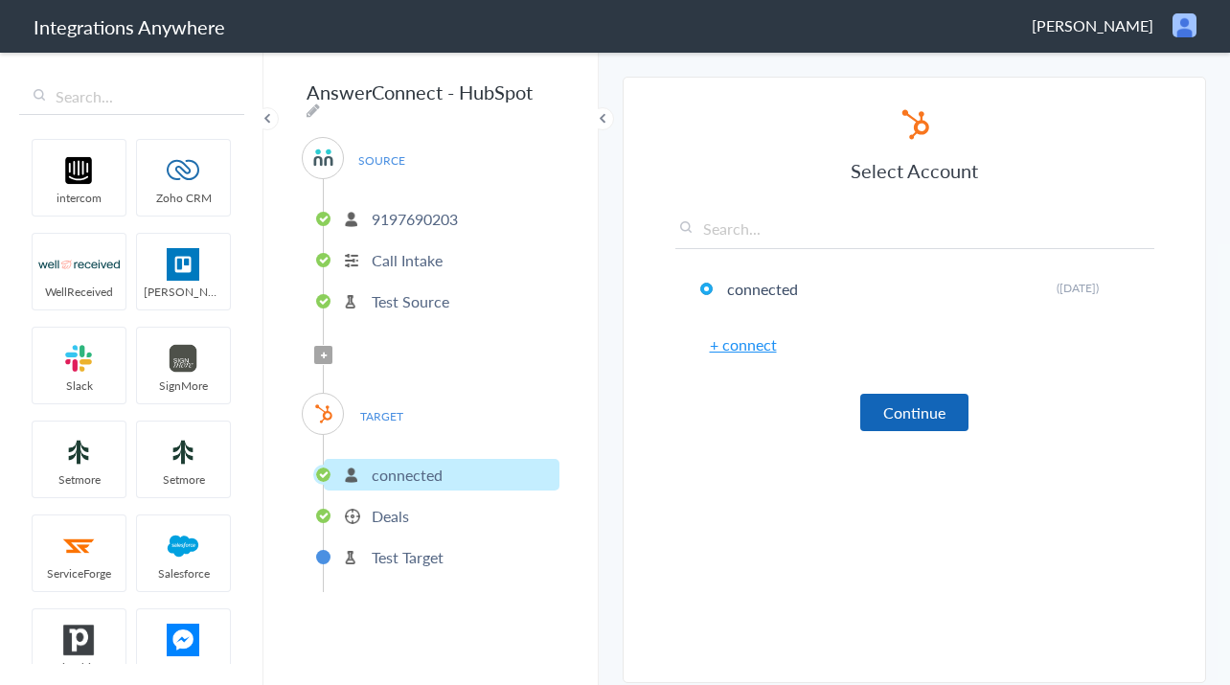
click at [932, 405] on button "Continue" at bounding box center [914, 412] width 108 height 37
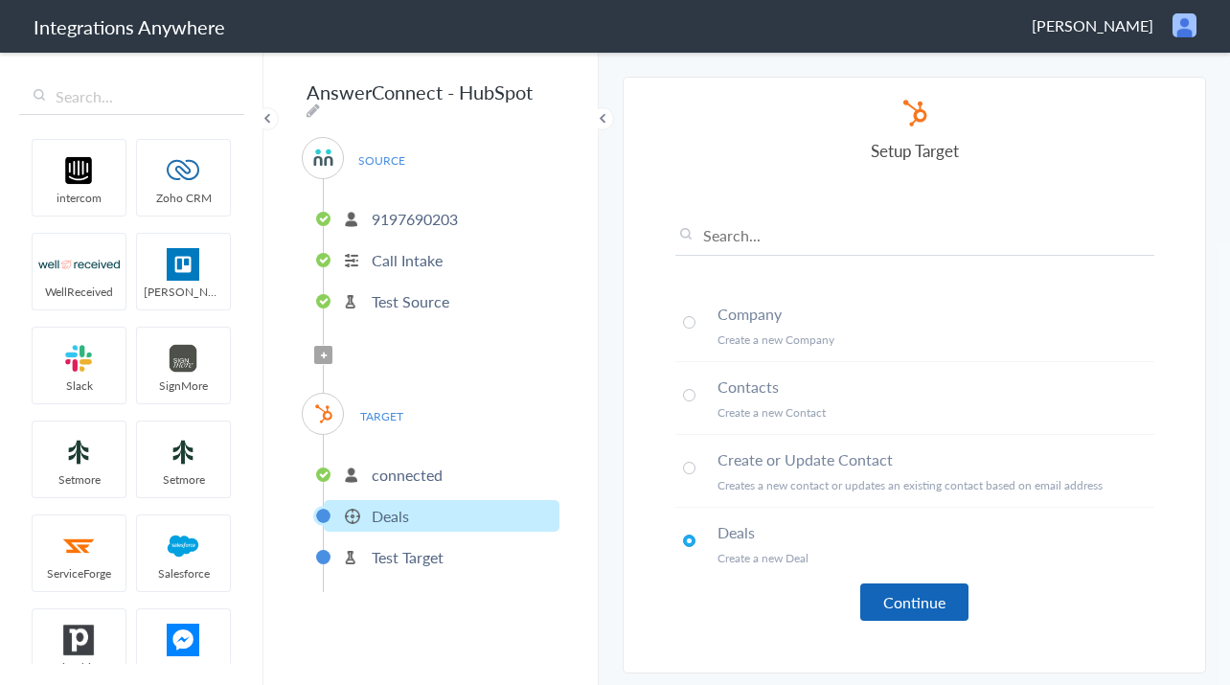
click at [905, 605] on button "Continue" at bounding box center [914, 601] width 108 height 37
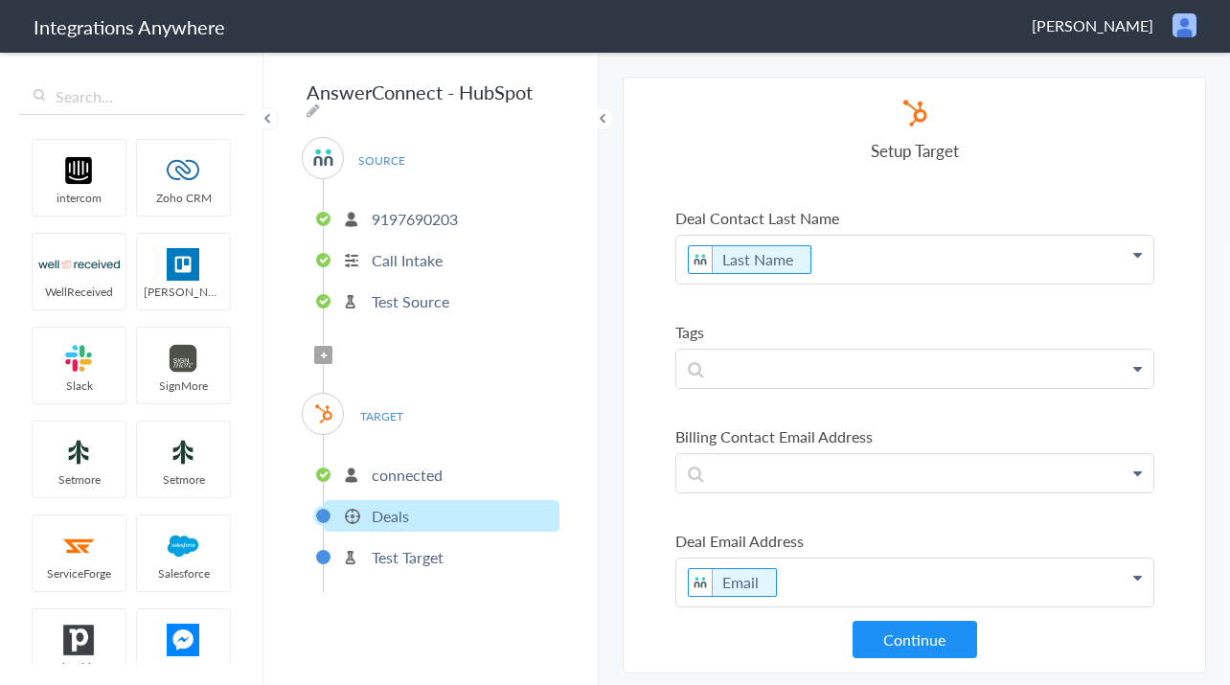
scroll to position [885, 0]
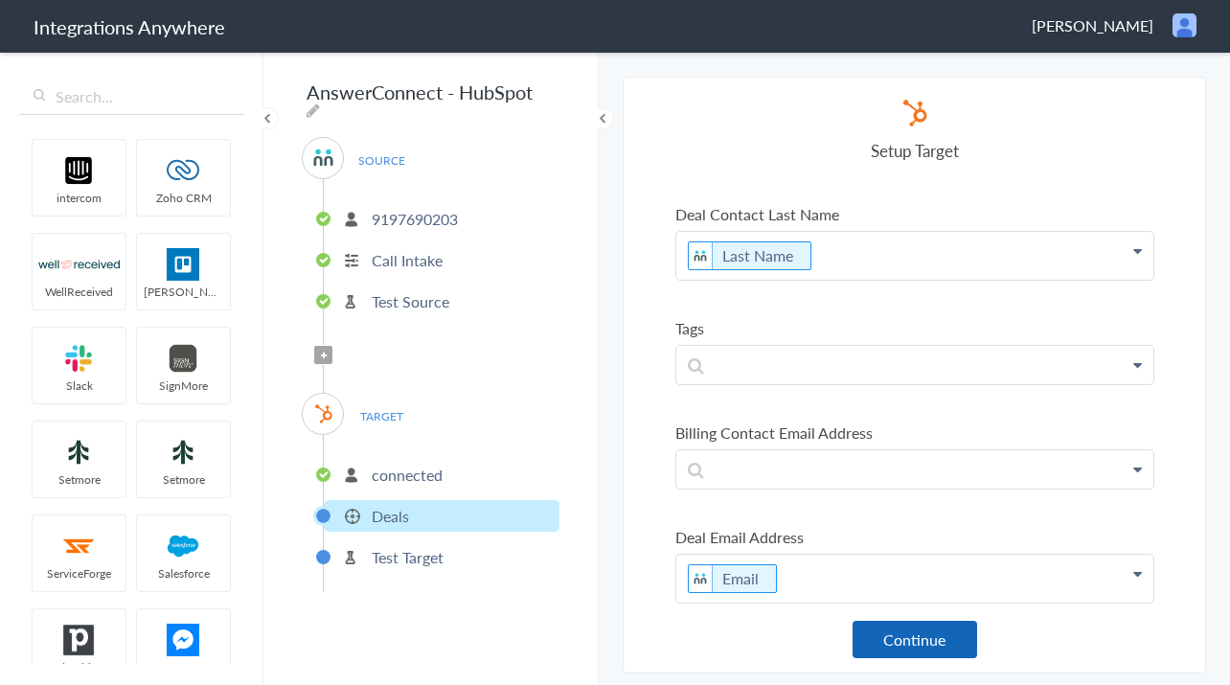
click at [920, 630] on button "Continue" at bounding box center [915, 639] width 125 height 37
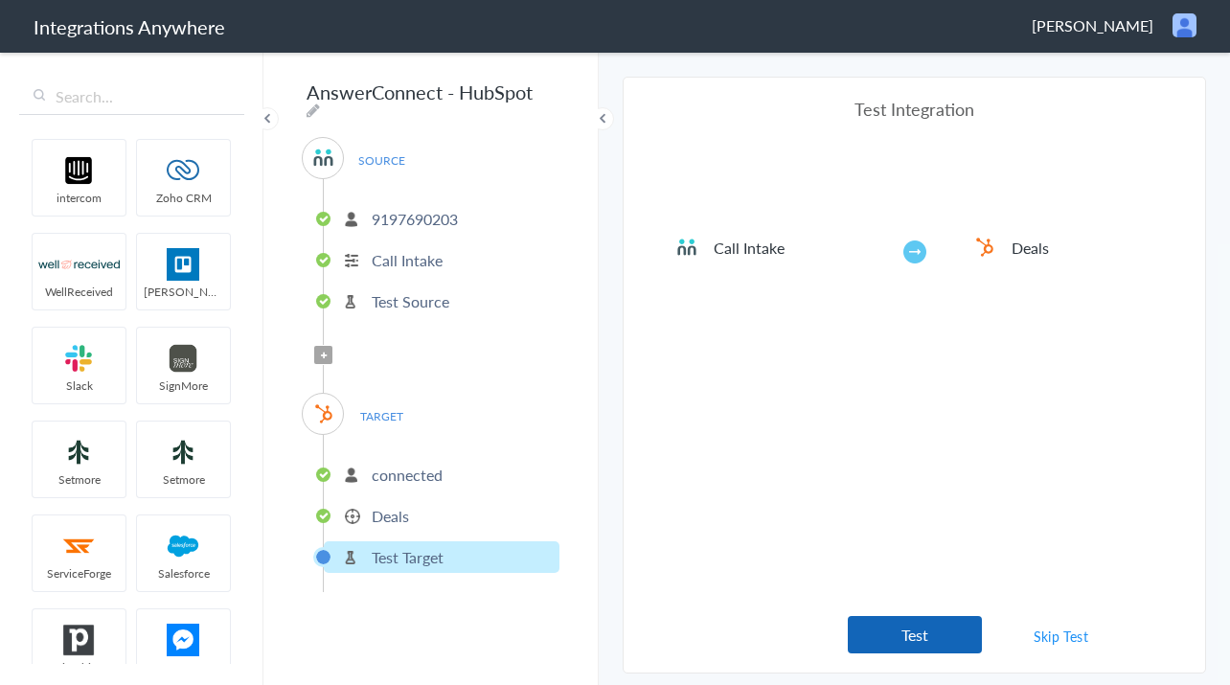
click at [902, 633] on button "Test" at bounding box center [915, 634] width 134 height 37
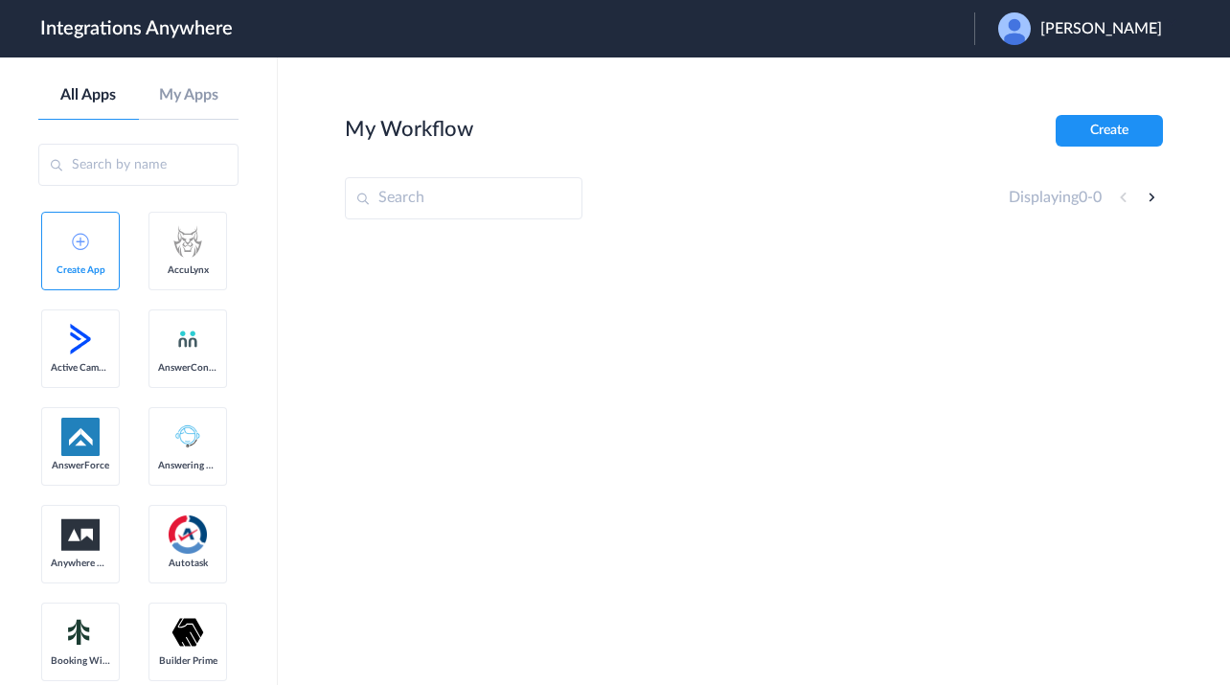
click at [1118, 32] on span "[PERSON_NAME]" at bounding box center [1101, 29] width 122 height 18
click at [1109, 71] on li "Logout" at bounding box center [1077, 77] width 207 height 35
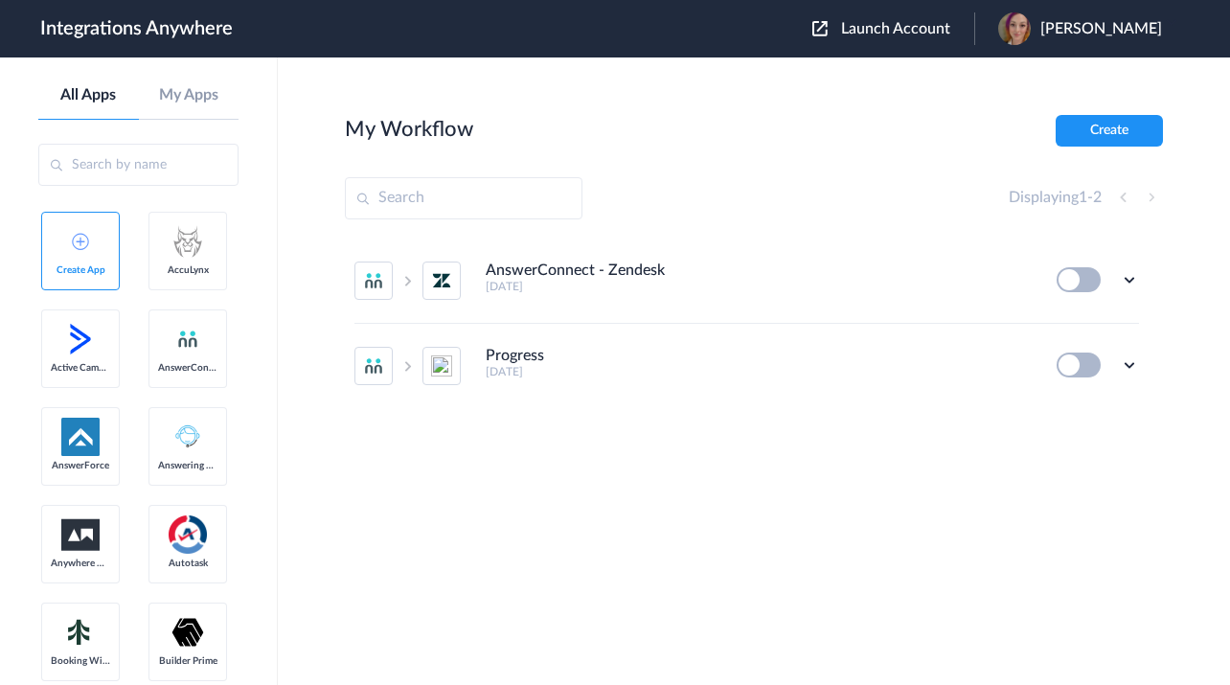
click at [899, 29] on span "Launch Account" at bounding box center [895, 28] width 109 height 15
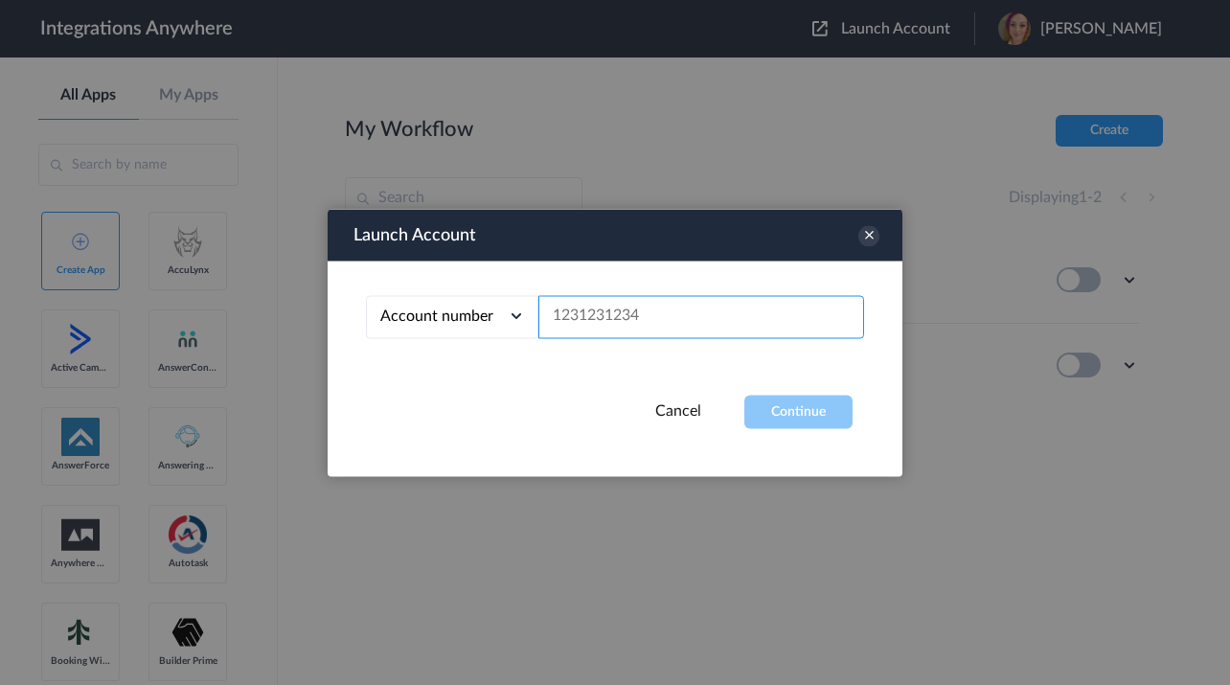
paste input "https://share.anysnap.app/fytZJtL1TGqA"
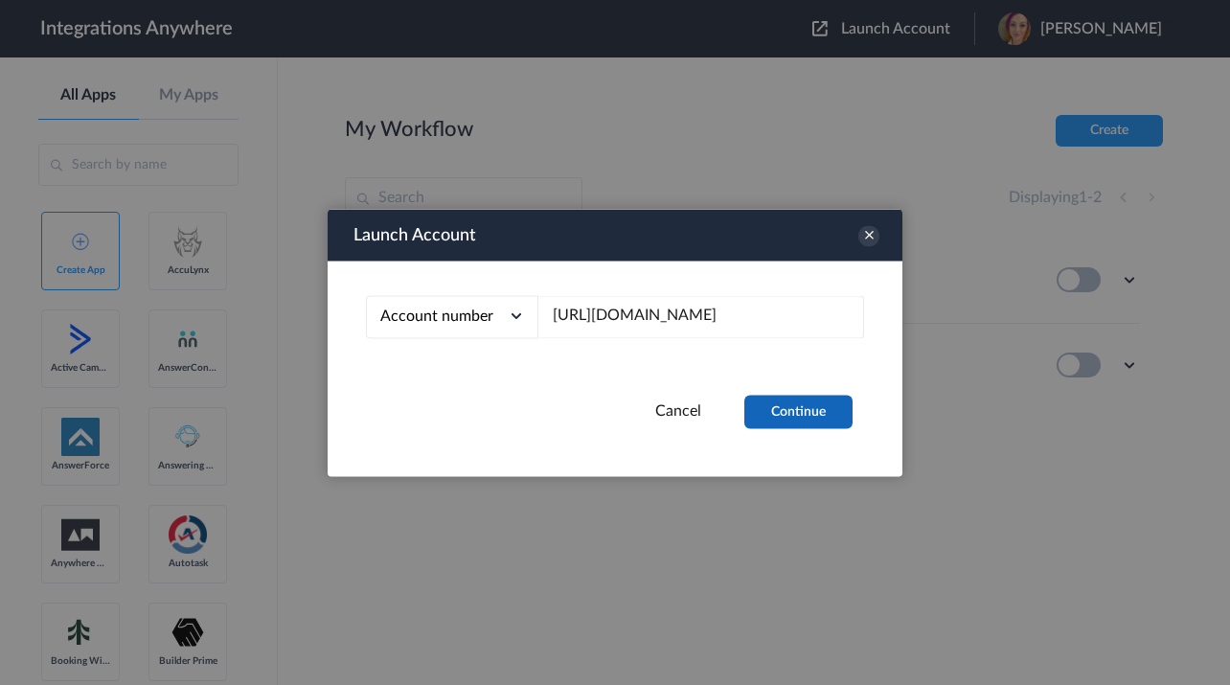
click at [768, 414] on button "Continue" at bounding box center [798, 412] width 108 height 34
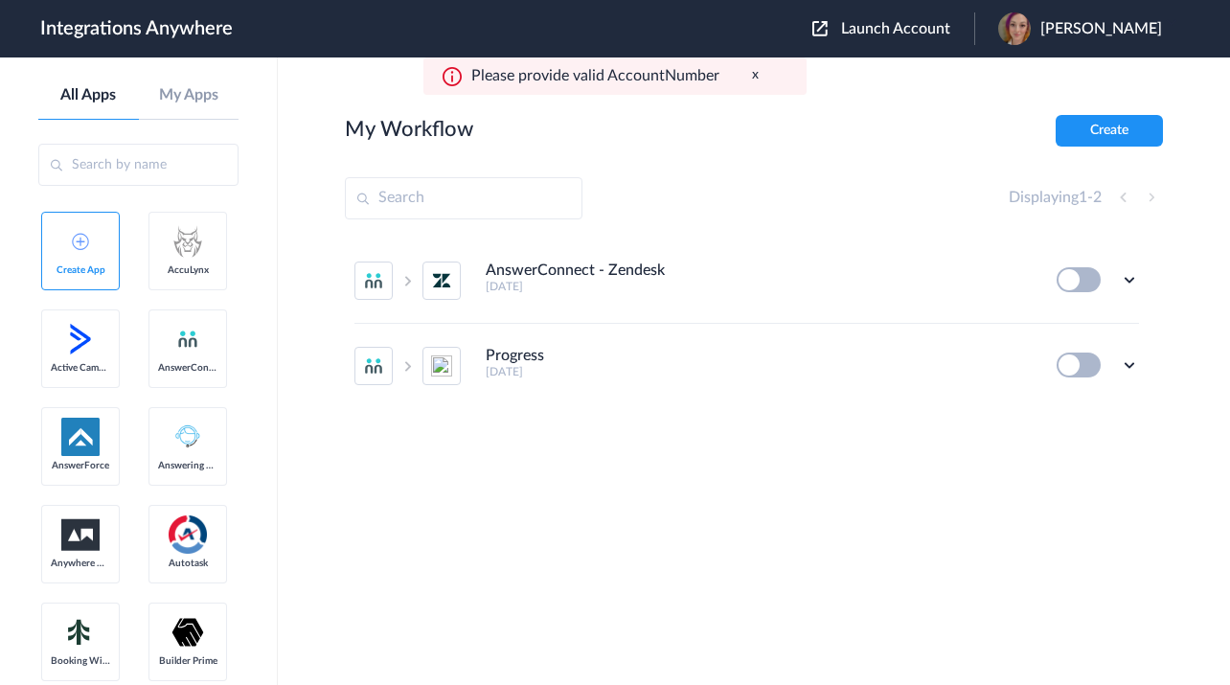
click at [926, 34] on span "Launch Account" at bounding box center [895, 28] width 109 height 15
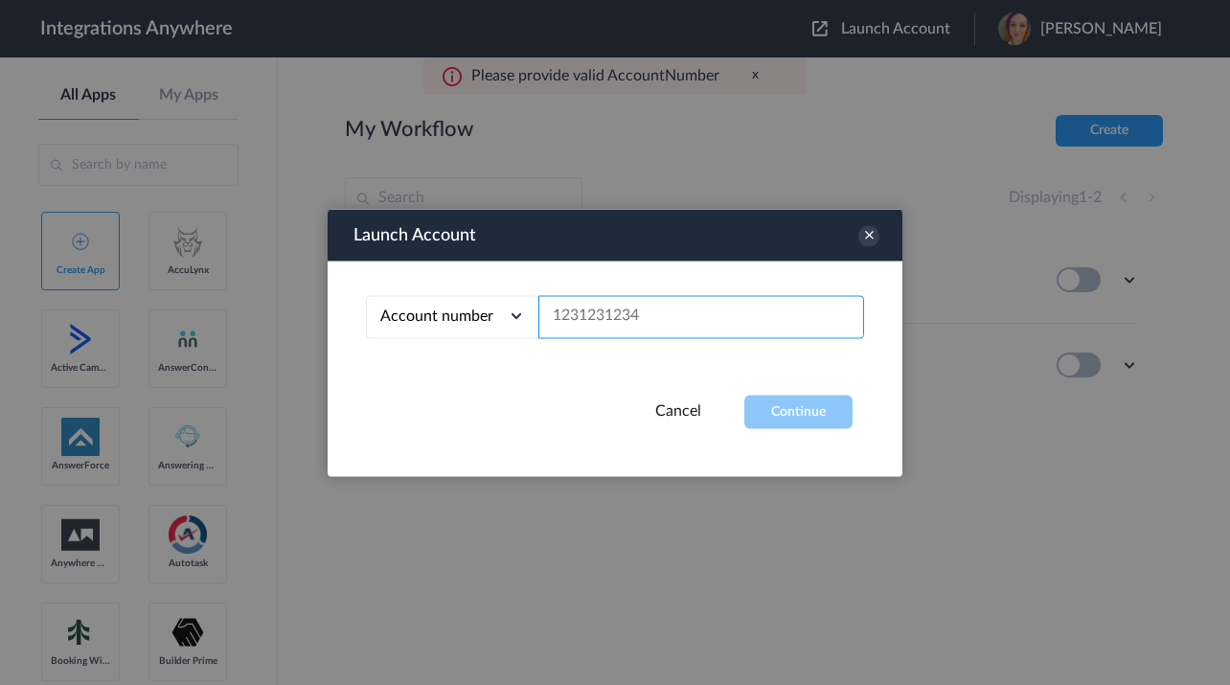
paste input "9197690203"
type input "9197690203"
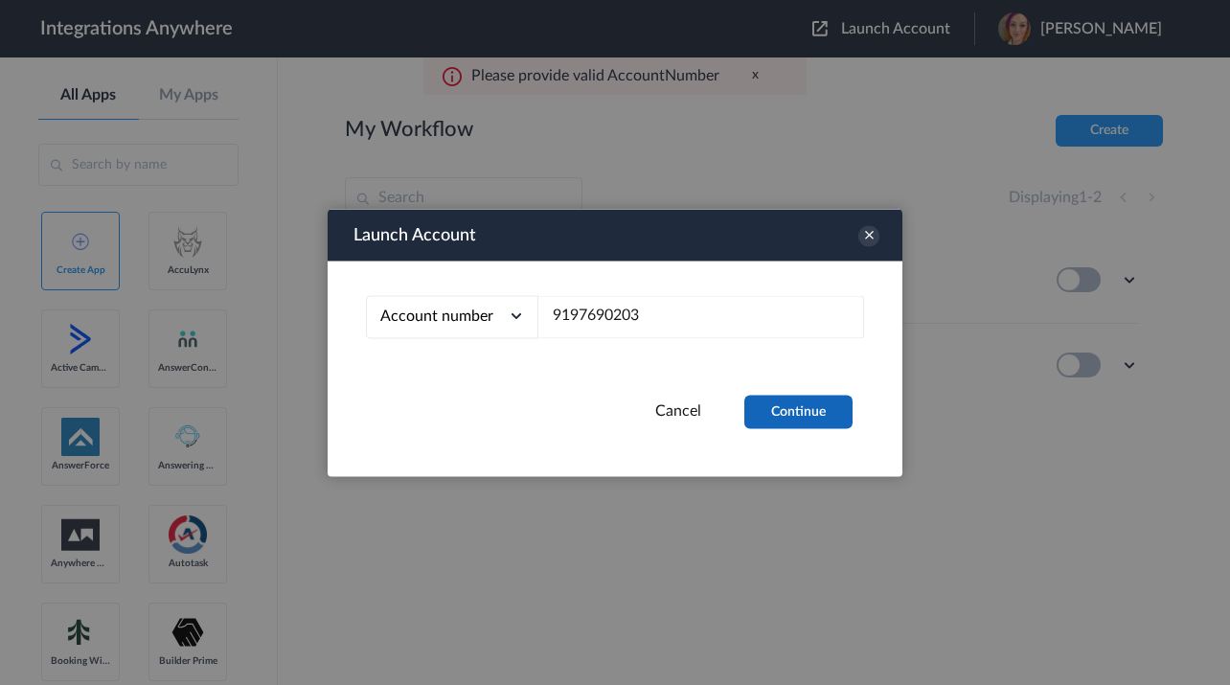
click at [810, 411] on button "Continue" at bounding box center [798, 412] width 108 height 34
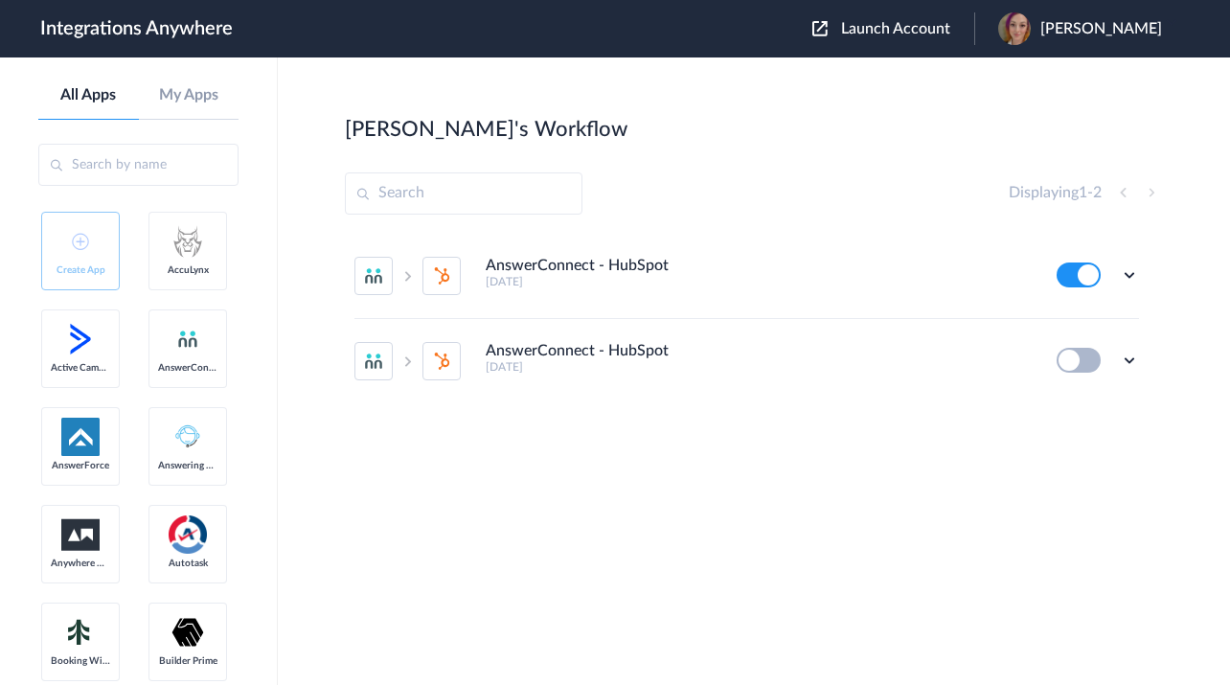
click at [1070, 366] on button at bounding box center [1079, 360] width 44 height 25
click at [1073, 361] on button at bounding box center [1079, 360] width 44 height 25
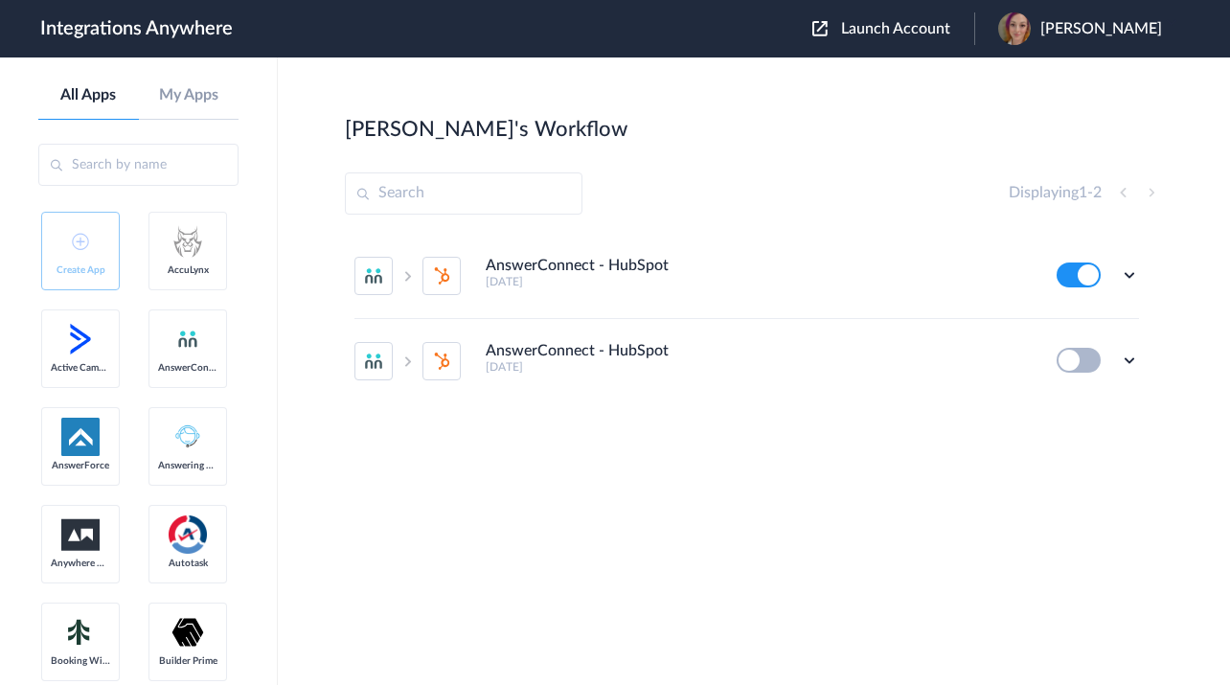
click at [1074, 361] on button at bounding box center [1079, 360] width 44 height 25
click at [1074, 362] on button at bounding box center [1079, 360] width 44 height 25
click at [1129, 355] on icon at bounding box center [1129, 360] width 19 height 19
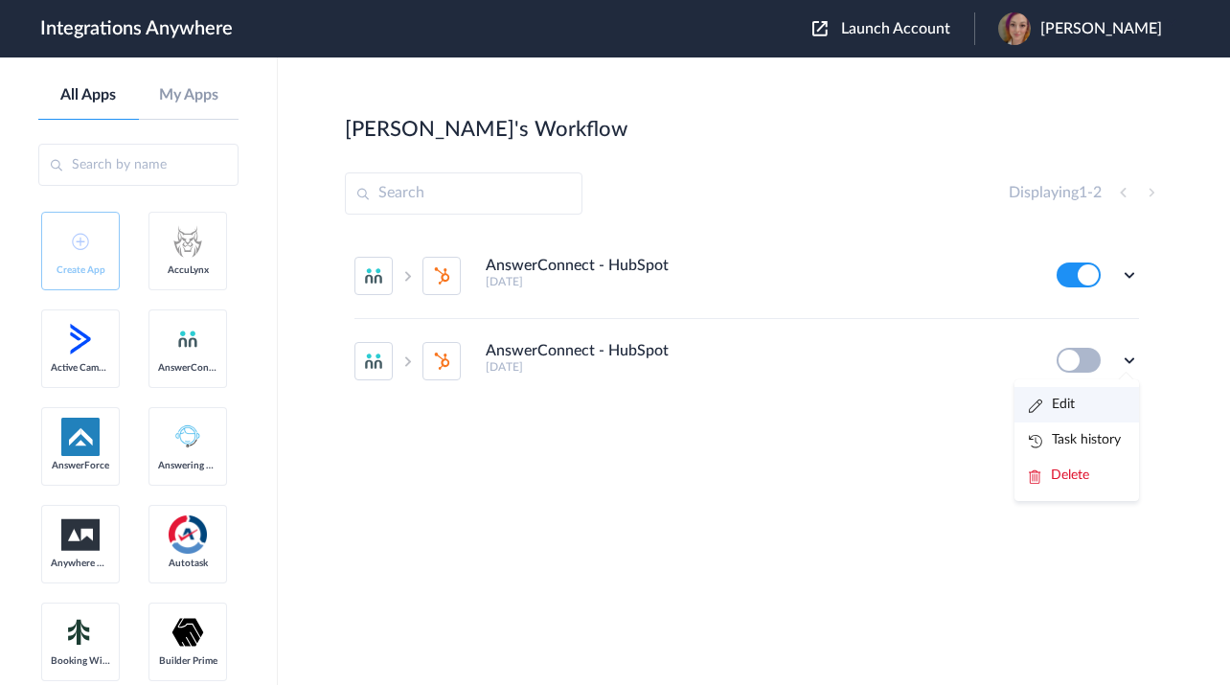
click at [1083, 409] on li "Edit" at bounding box center [1077, 404] width 125 height 35
click at [1066, 350] on button at bounding box center [1079, 360] width 44 height 25
click at [1067, 352] on button at bounding box center [1079, 360] width 44 height 25
drag, startPoint x: 1068, startPoint y: 352, endPoint x: 1229, endPoint y: 373, distance: 162.3
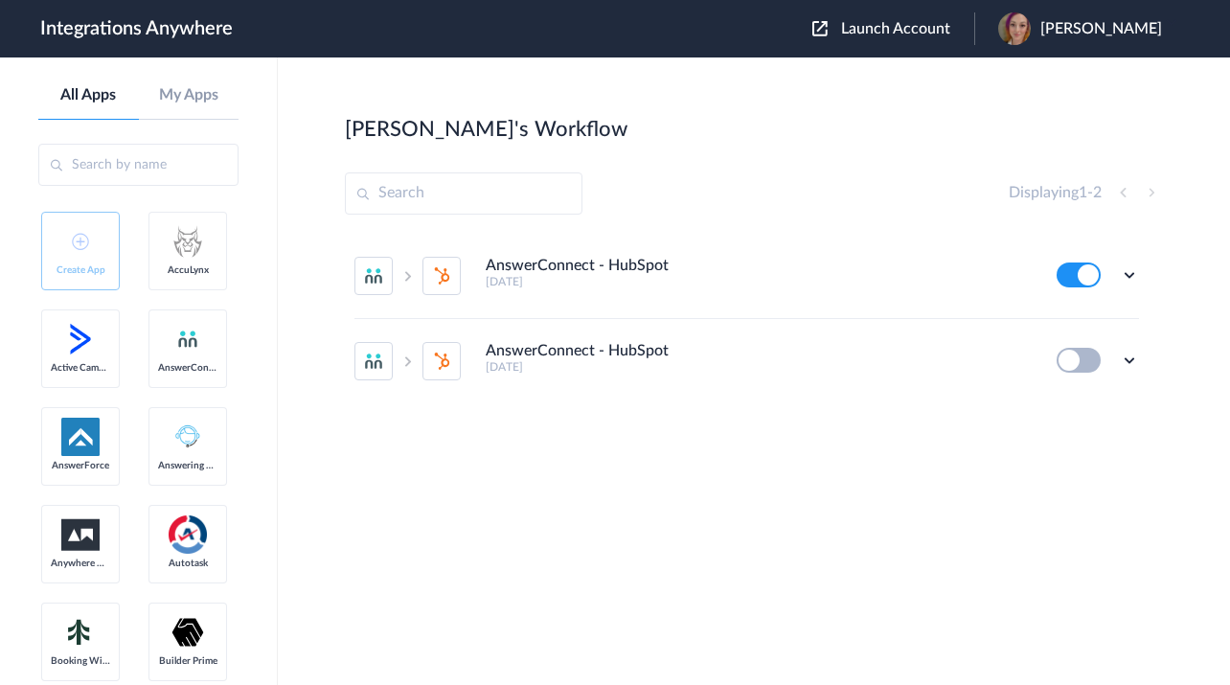
click at [1069, 352] on button at bounding box center [1079, 360] width 44 height 25
click at [1075, 363] on button at bounding box center [1079, 360] width 44 height 25
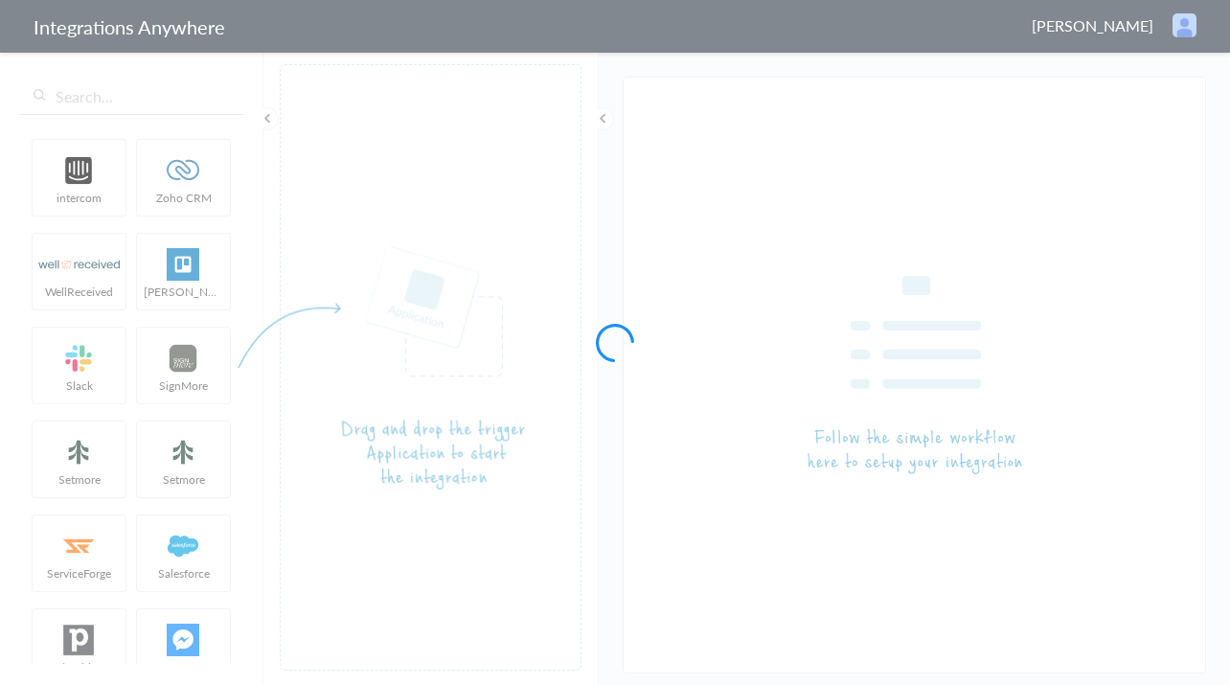
type input "AnswerConnect - HubSpot"
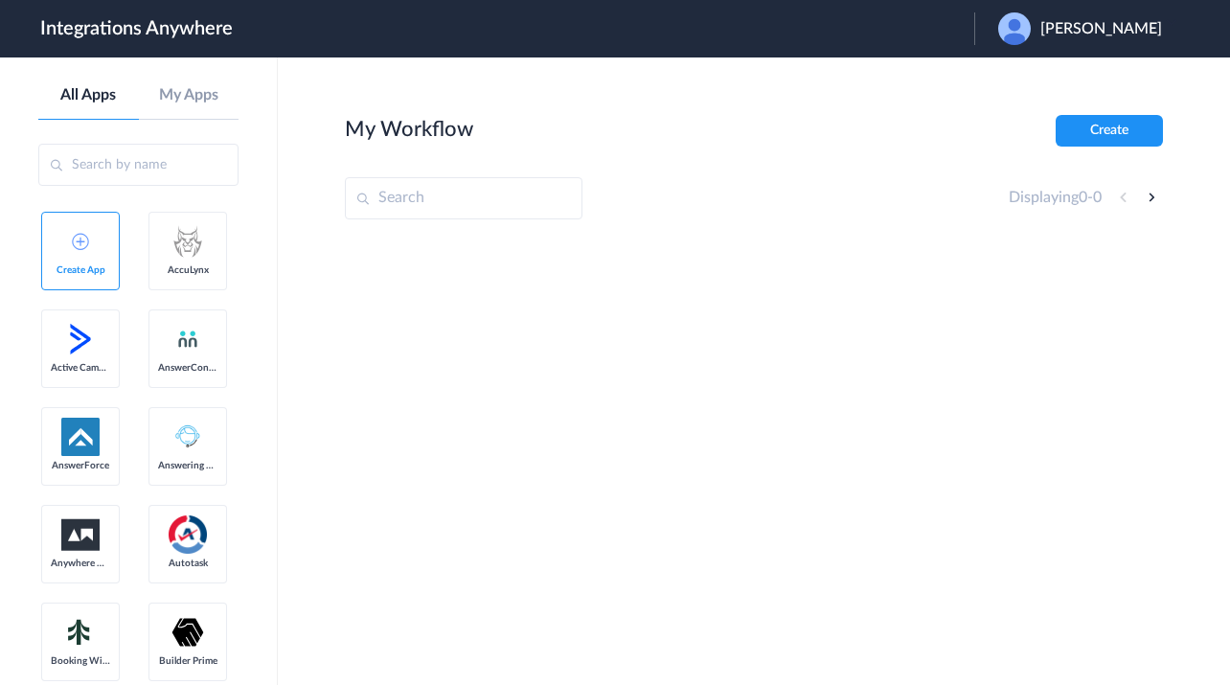
click at [1127, 35] on span "[PERSON_NAME]" at bounding box center [1101, 29] width 122 height 18
click at [1073, 69] on li "Logout" at bounding box center [1077, 77] width 207 height 35
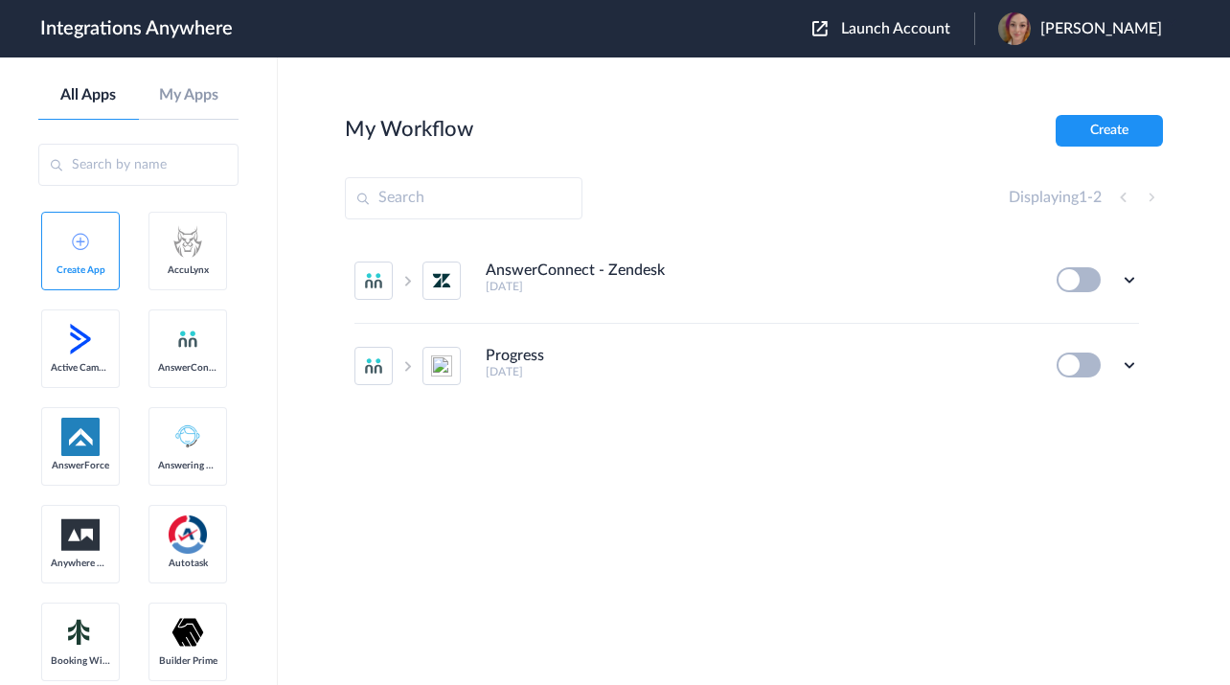
click at [903, 31] on span "Launch Account" at bounding box center [895, 28] width 109 height 15
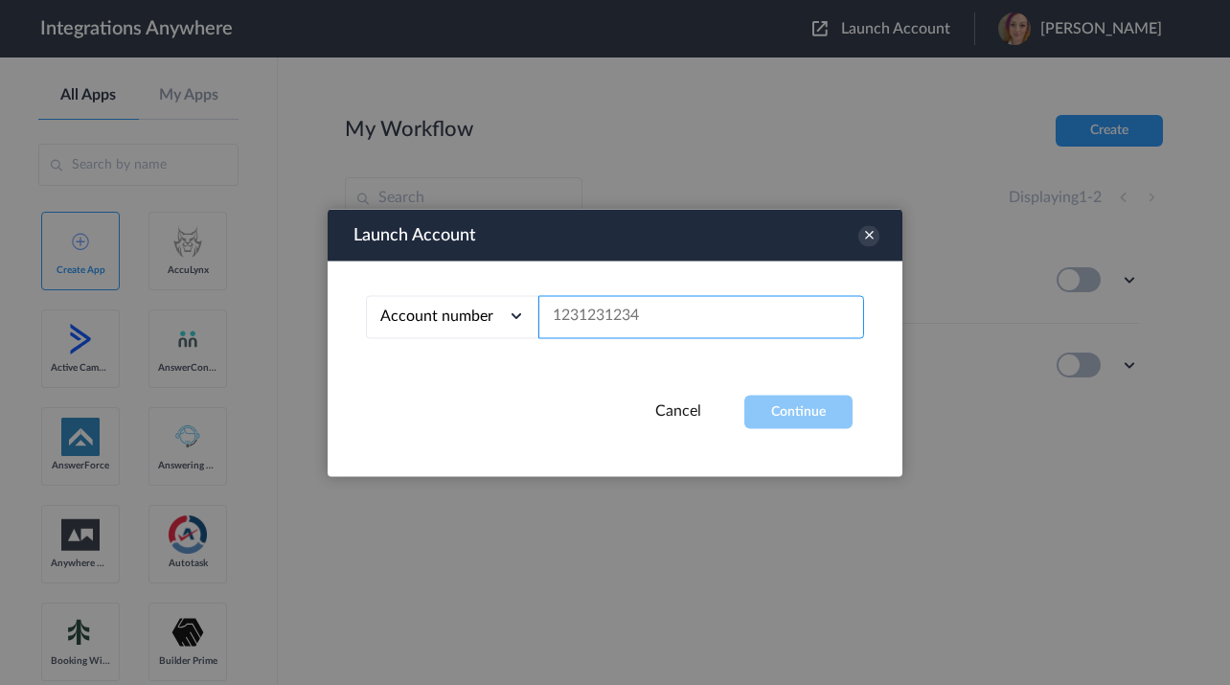
paste input "9197690203"
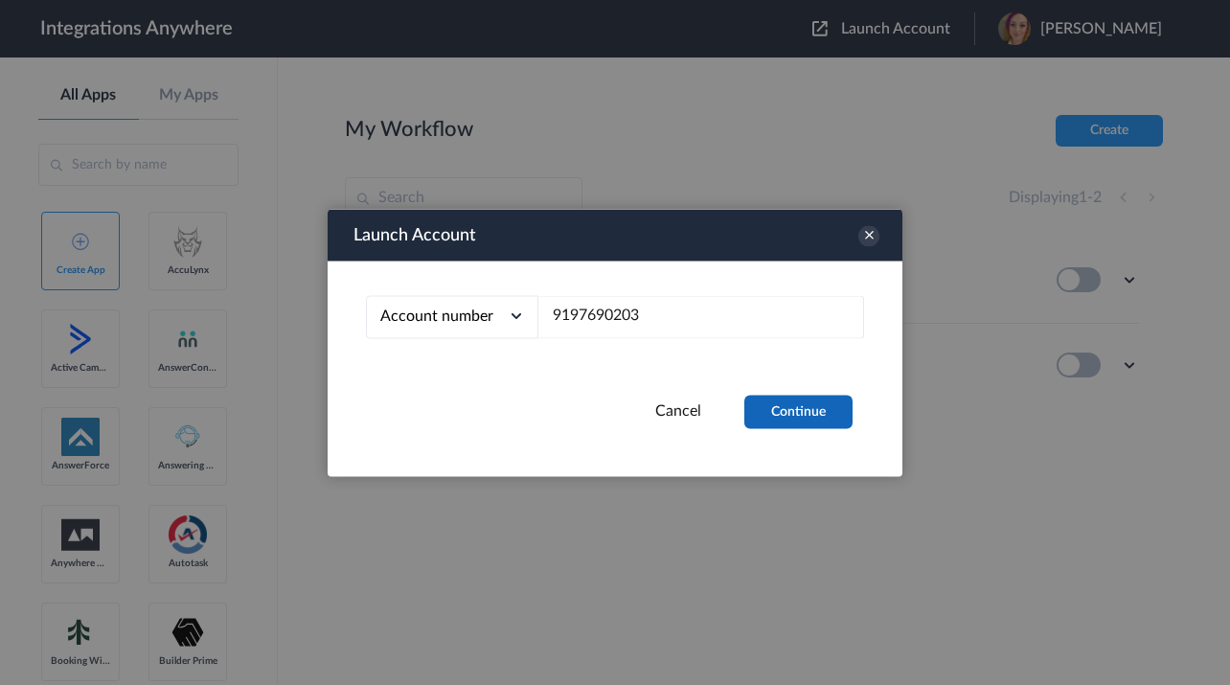
click at [771, 410] on button "Continue" at bounding box center [798, 412] width 108 height 34
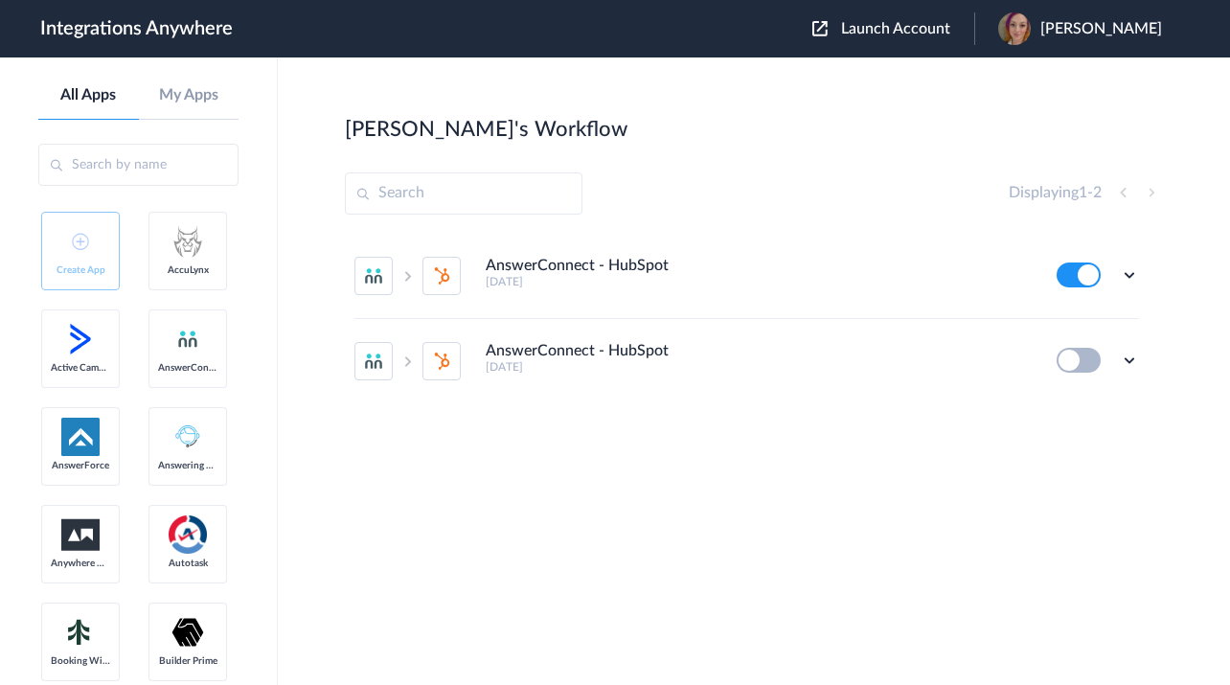
click at [1074, 362] on button at bounding box center [1079, 360] width 44 height 25
click at [1128, 360] on icon at bounding box center [1129, 360] width 19 height 19
click at [1089, 440] on link "Task history" at bounding box center [1075, 439] width 92 height 13
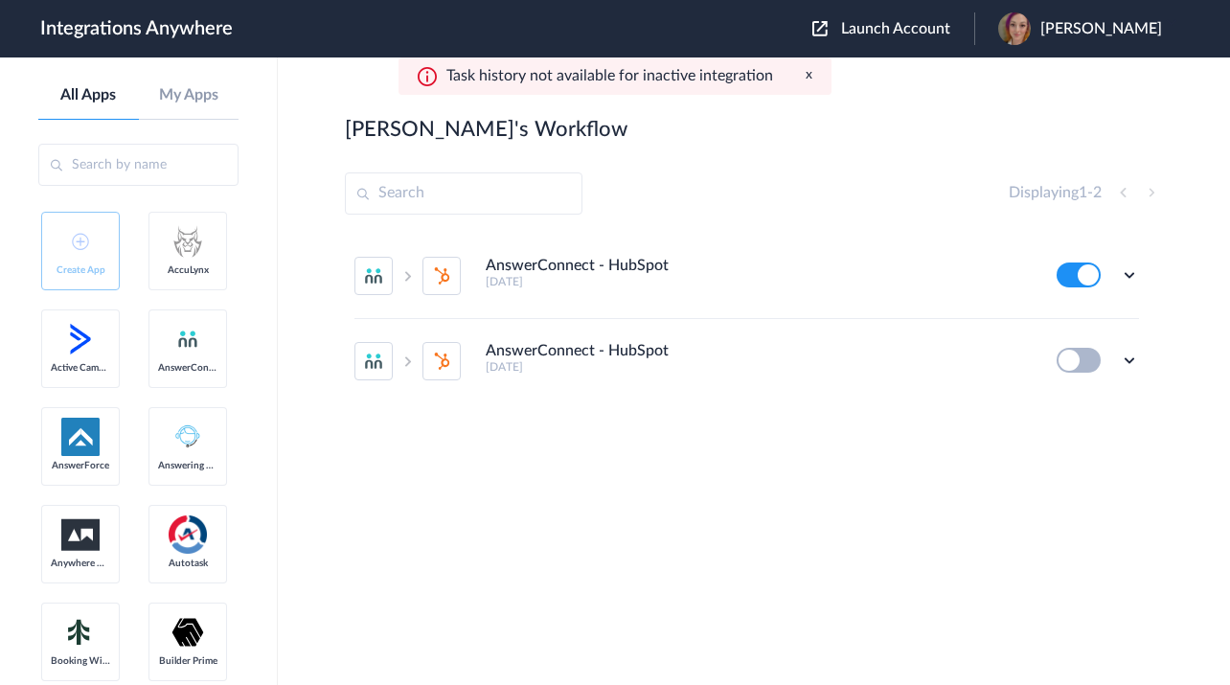
click at [1079, 356] on button at bounding box center [1079, 360] width 44 height 25
drag, startPoint x: 1079, startPoint y: 356, endPoint x: 1108, endPoint y: 362, distance: 30.3
click at [1079, 356] on button at bounding box center [1079, 360] width 44 height 25
click at [1130, 358] on icon at bounding box center [1129, 360] width 19 height 19
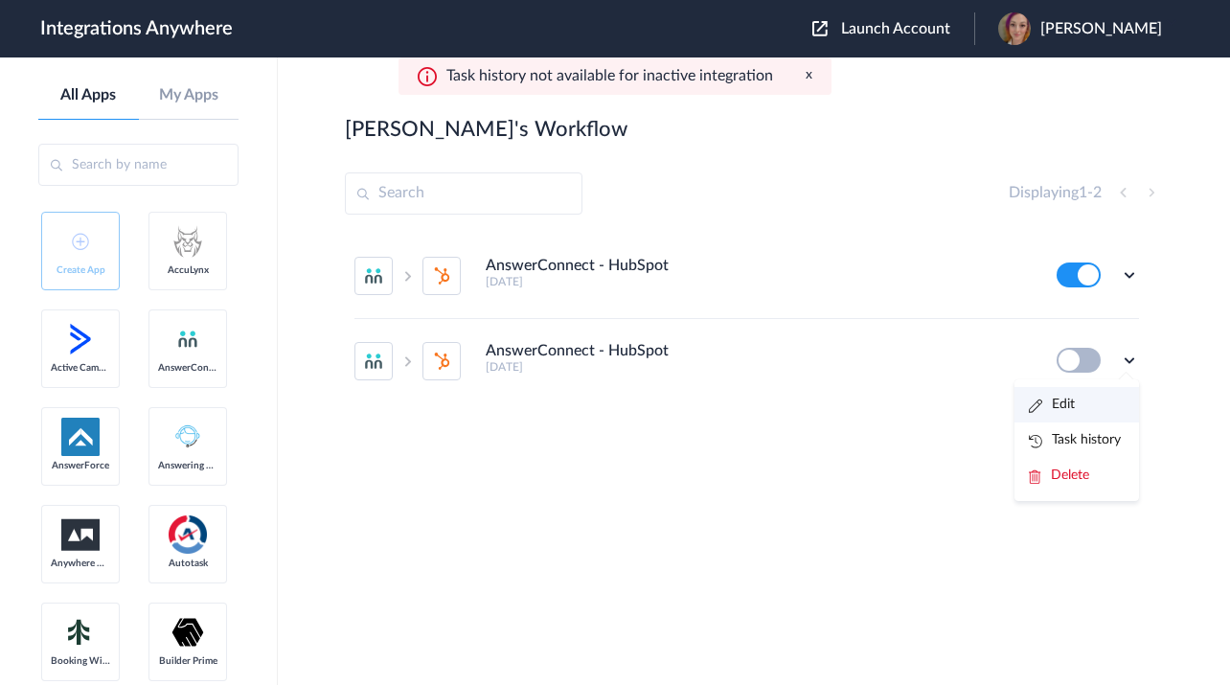
click at [1103, 414] on li "Edit" at bounding box center [1077, 404] width 125 height 35
click at [909, 25] on span "Launch Account" at bounding box center [895, 28] width 109 height 15
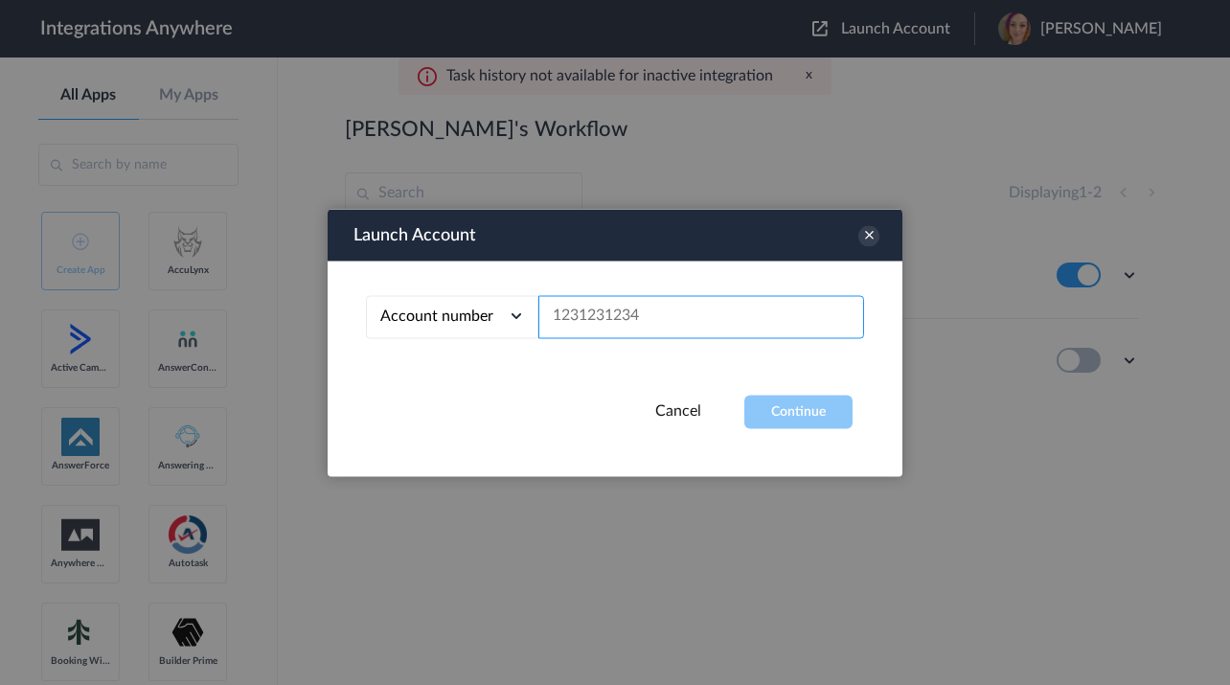
paste input "9197690203"
type input "9197690203"
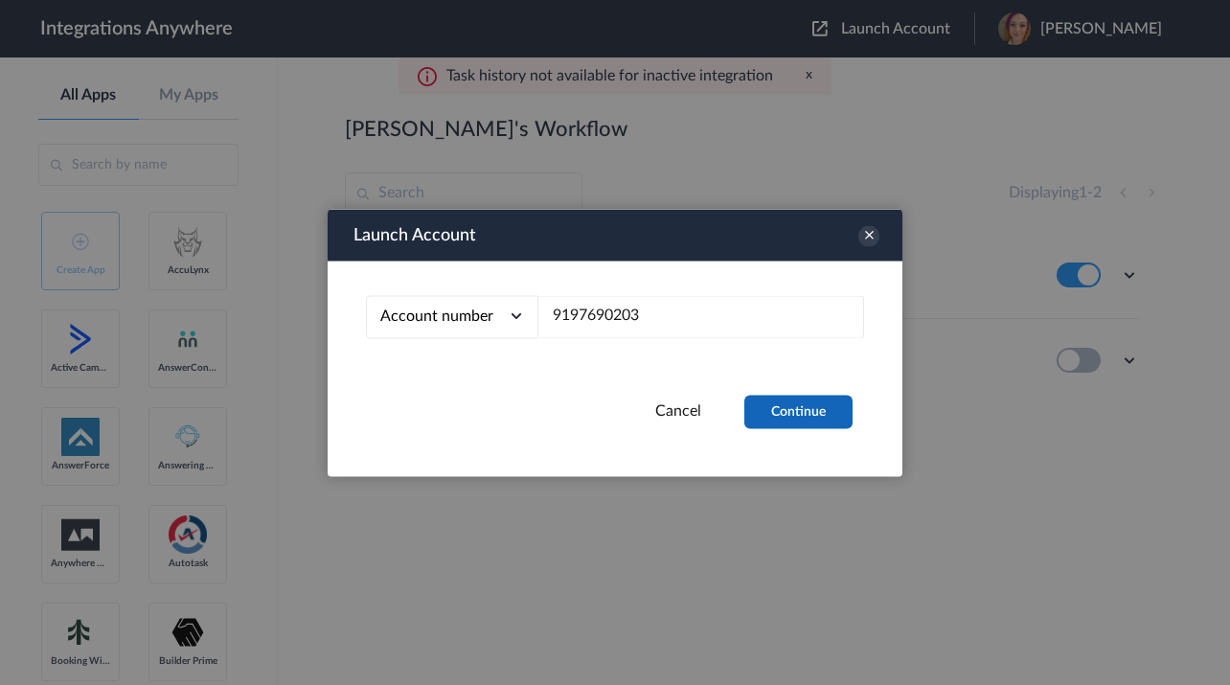
click at [779, 425] on button "Continue" at bounding box center [798, 412] width 108 height 34
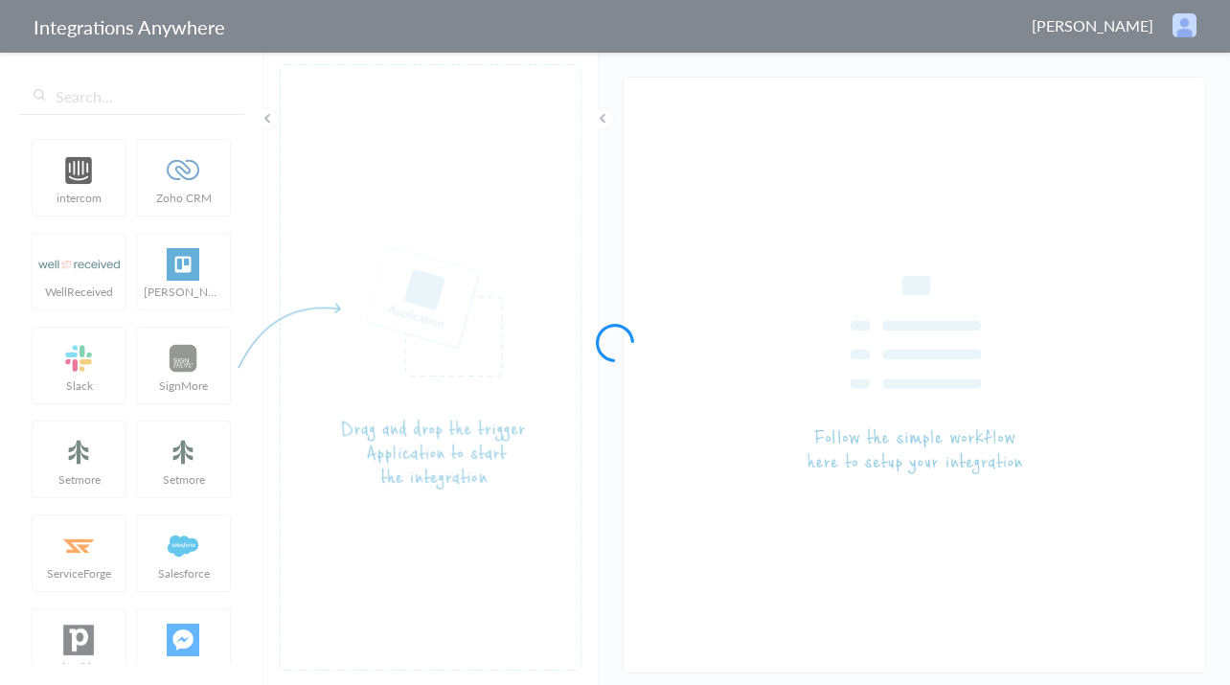
type input "AnswerConnect - HubSpot"
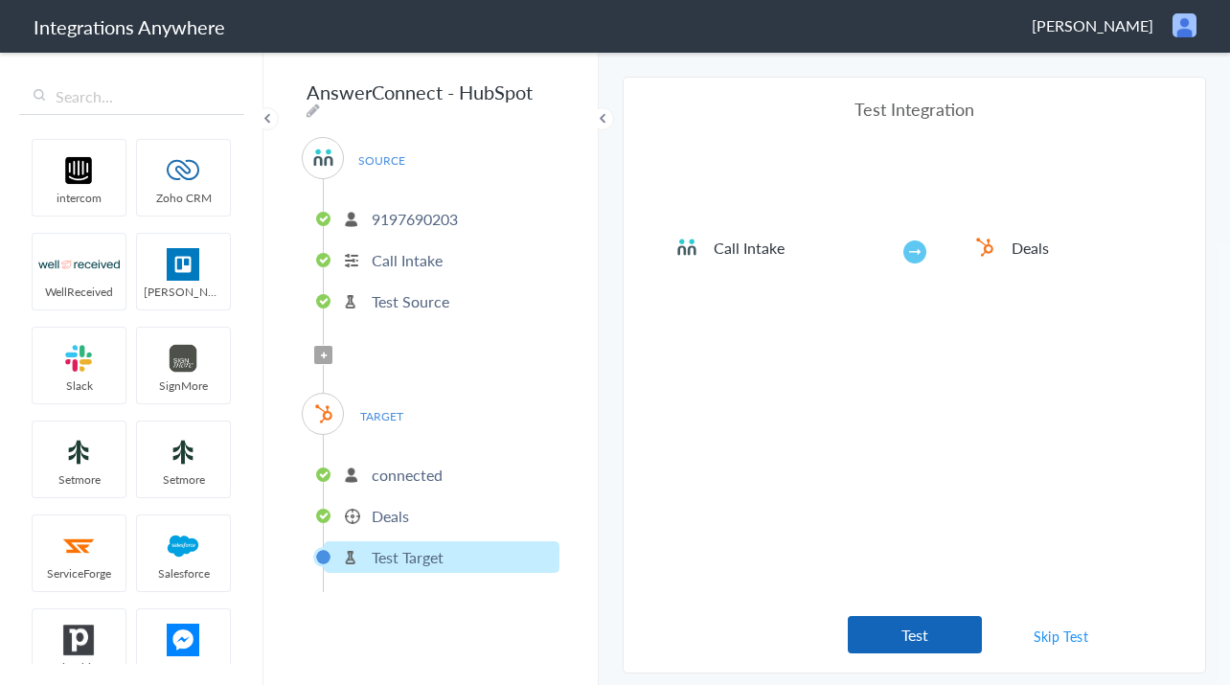
click at [912, 627] on button "Test" at bounding box center [915, 634] width 134 height 37
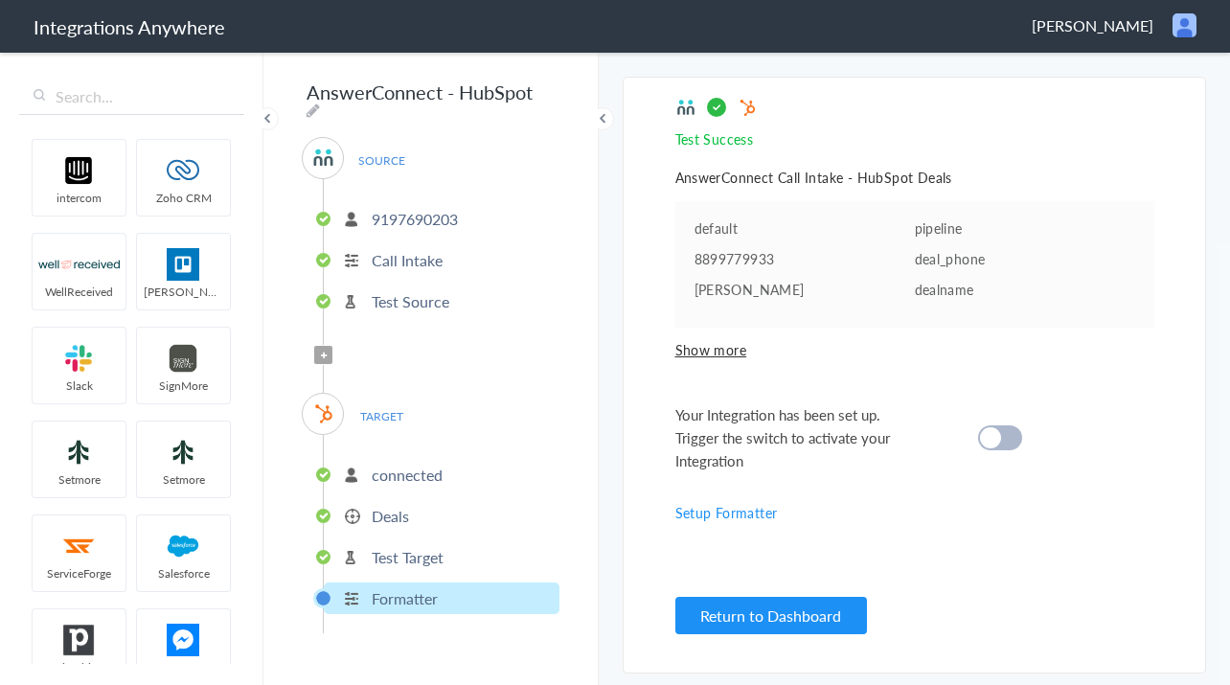
click at [987, 440] on cite at bounding box center [990, 437] width 21 height 21
click at [747, 610] on button "Return to Dashboard" at bounding box center [771, 615] width 192 height 37
